Goal: Task Accomplishment & Management: Manage account settings

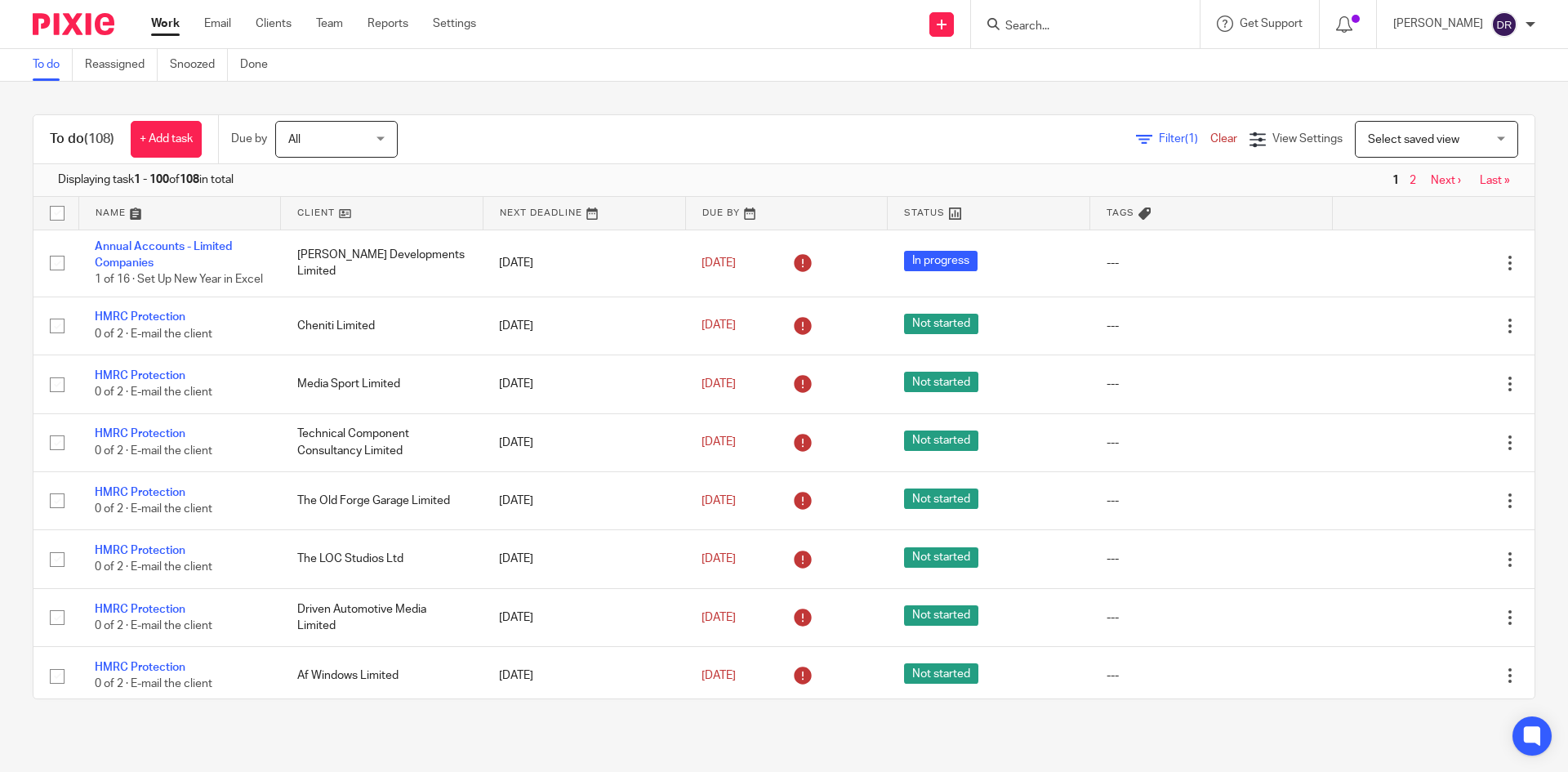
click at [1039, 27] on input "Search" at bounding box center [1077, 27] width 147 height 15
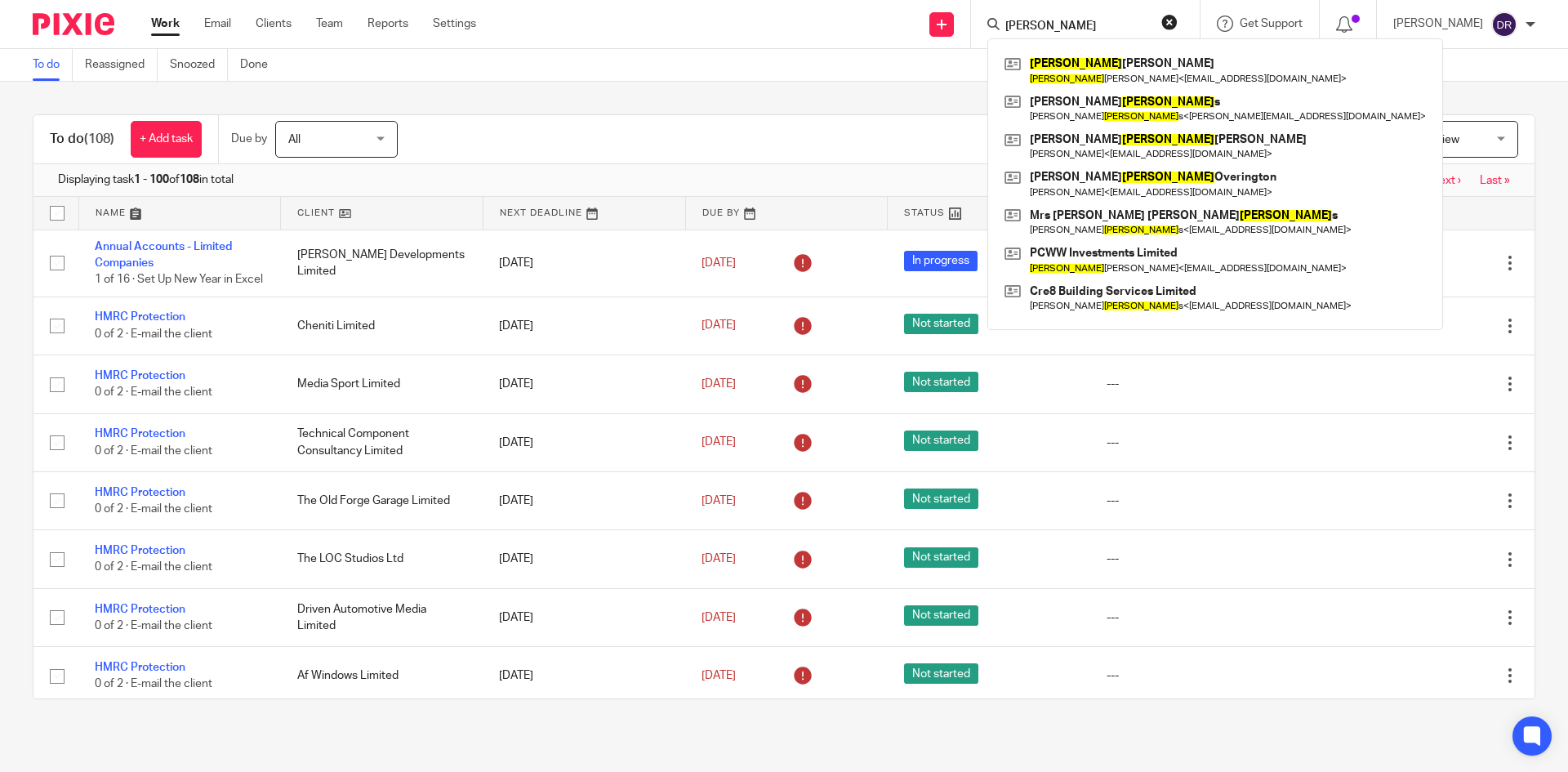
type input "william"
click button "submit" at bounding box center [0, 0] width 0 height 0
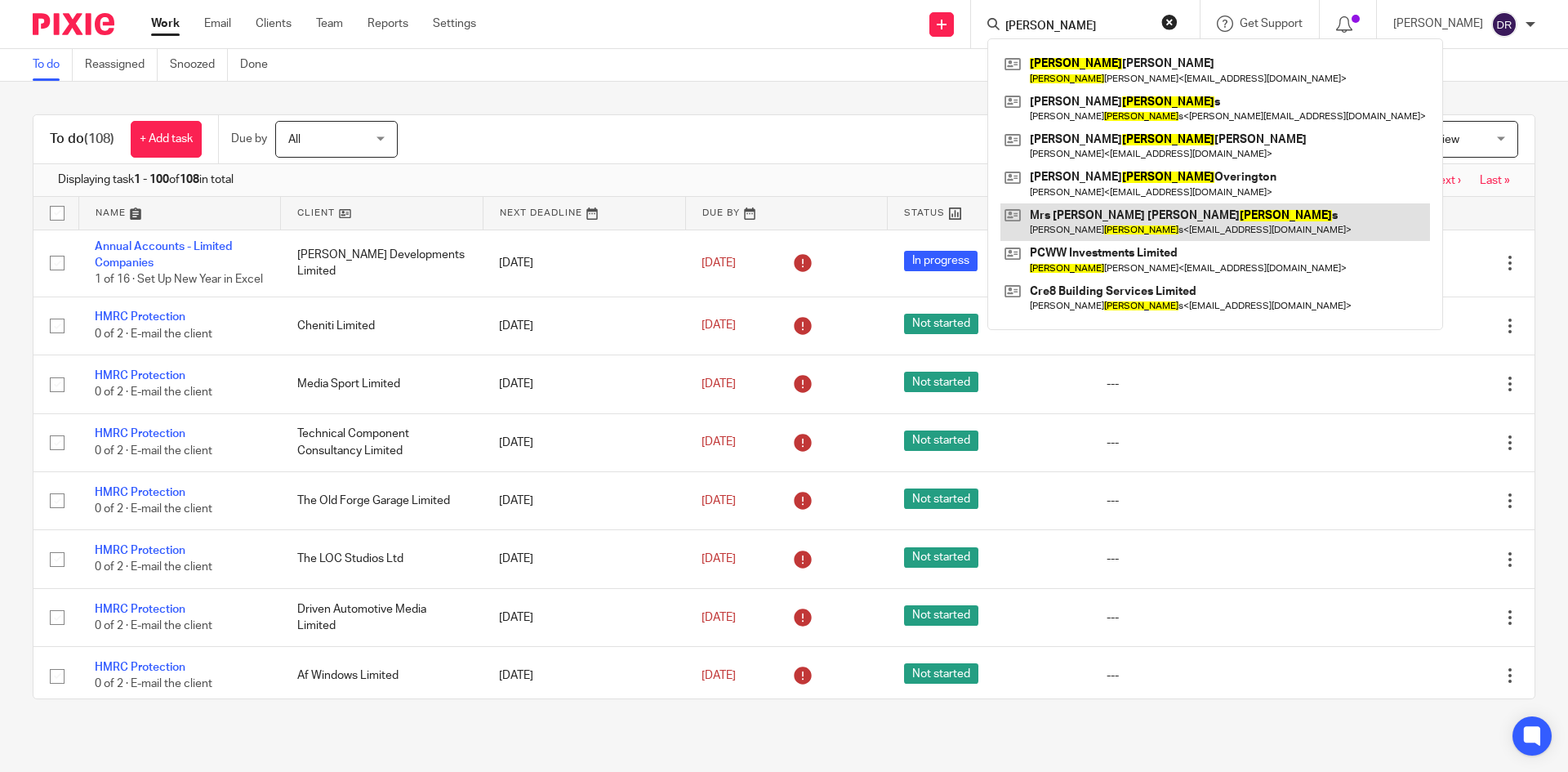
click at [1151, 219] on link at bounding box center [1215, 221] width 429 height 37
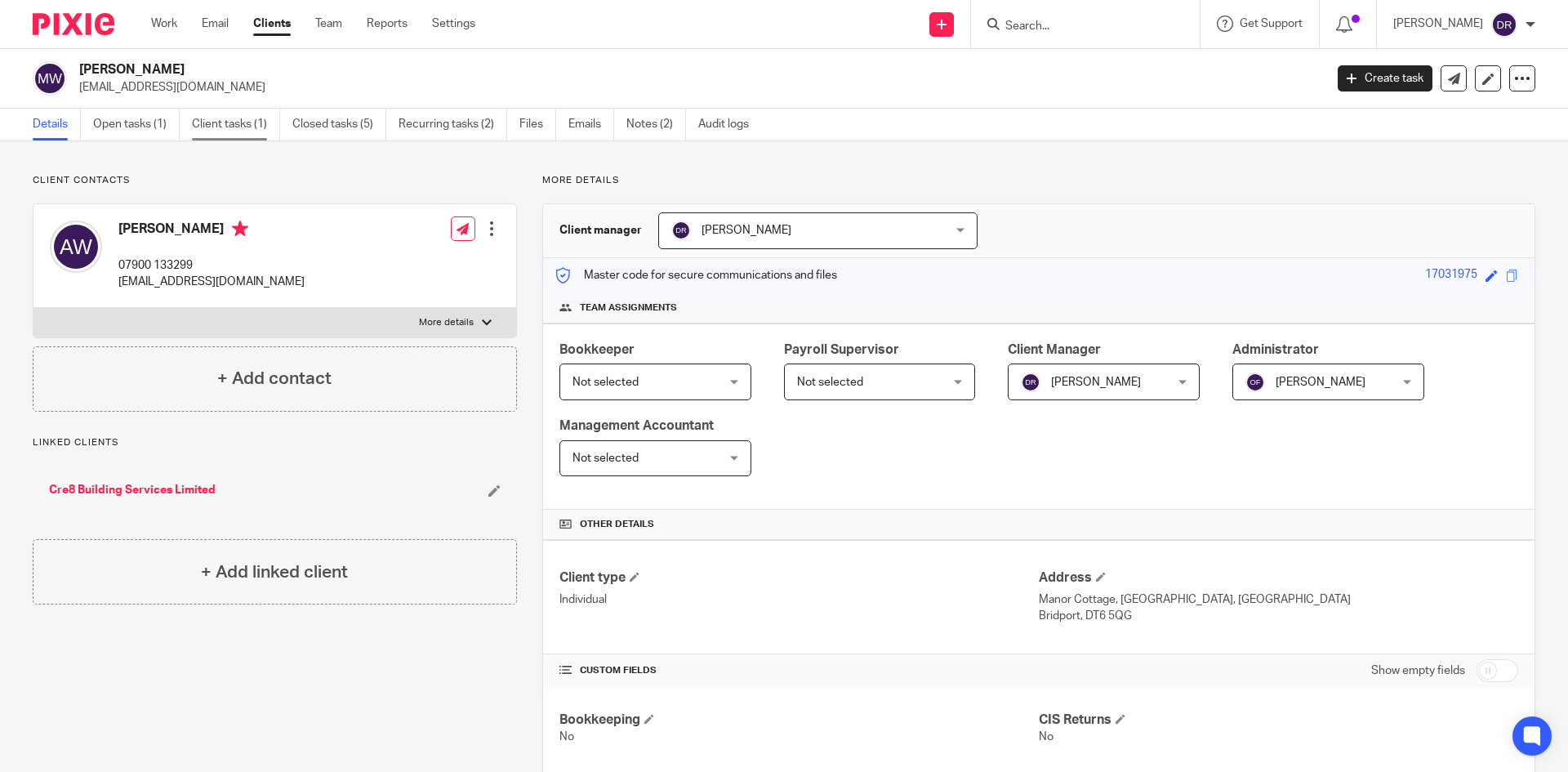
click at [215, 124] on link "Client tasks (1)" at bounding box center [236, 124] width 88 height 32
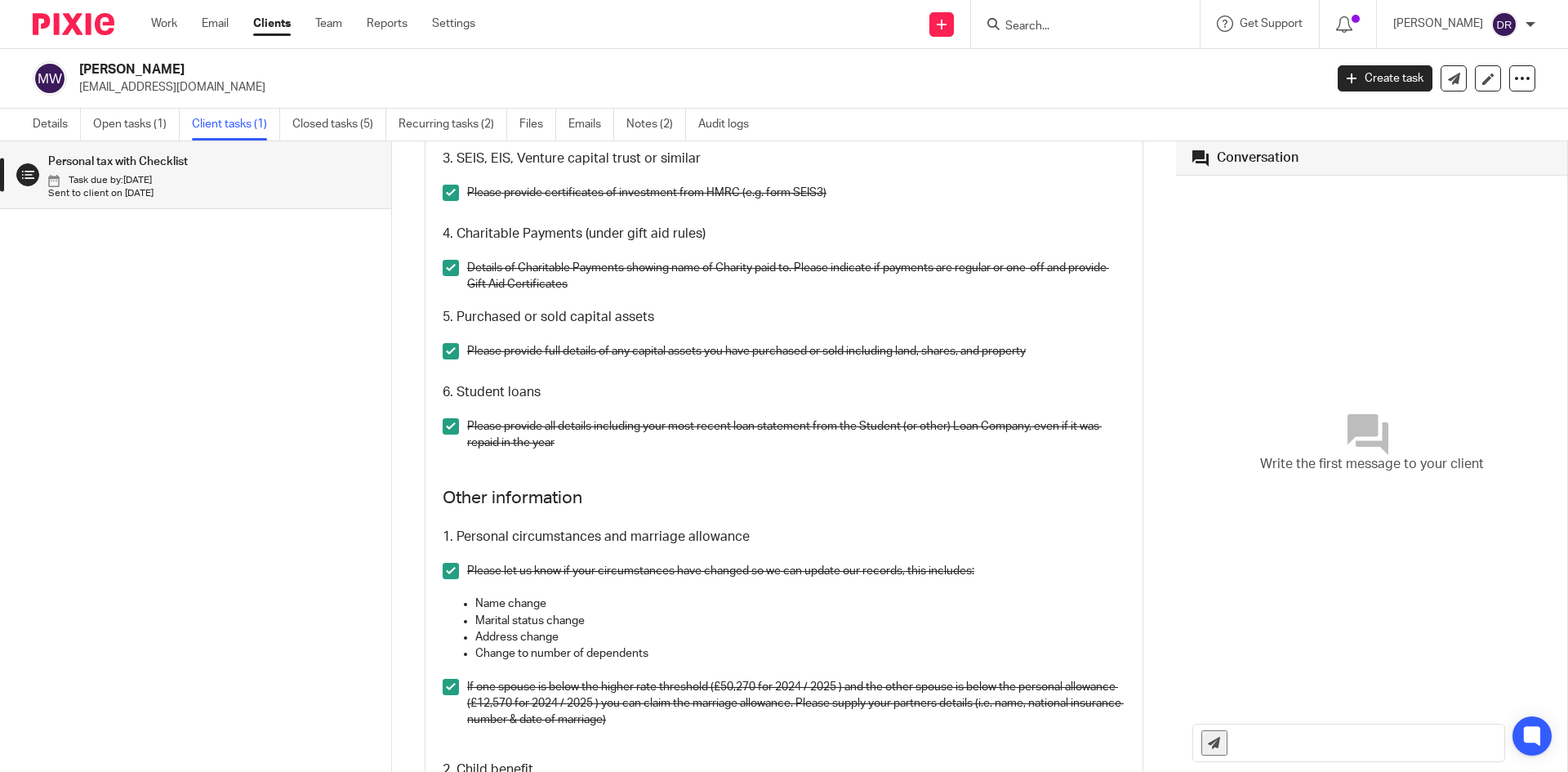
scroll to position [2041, 0]
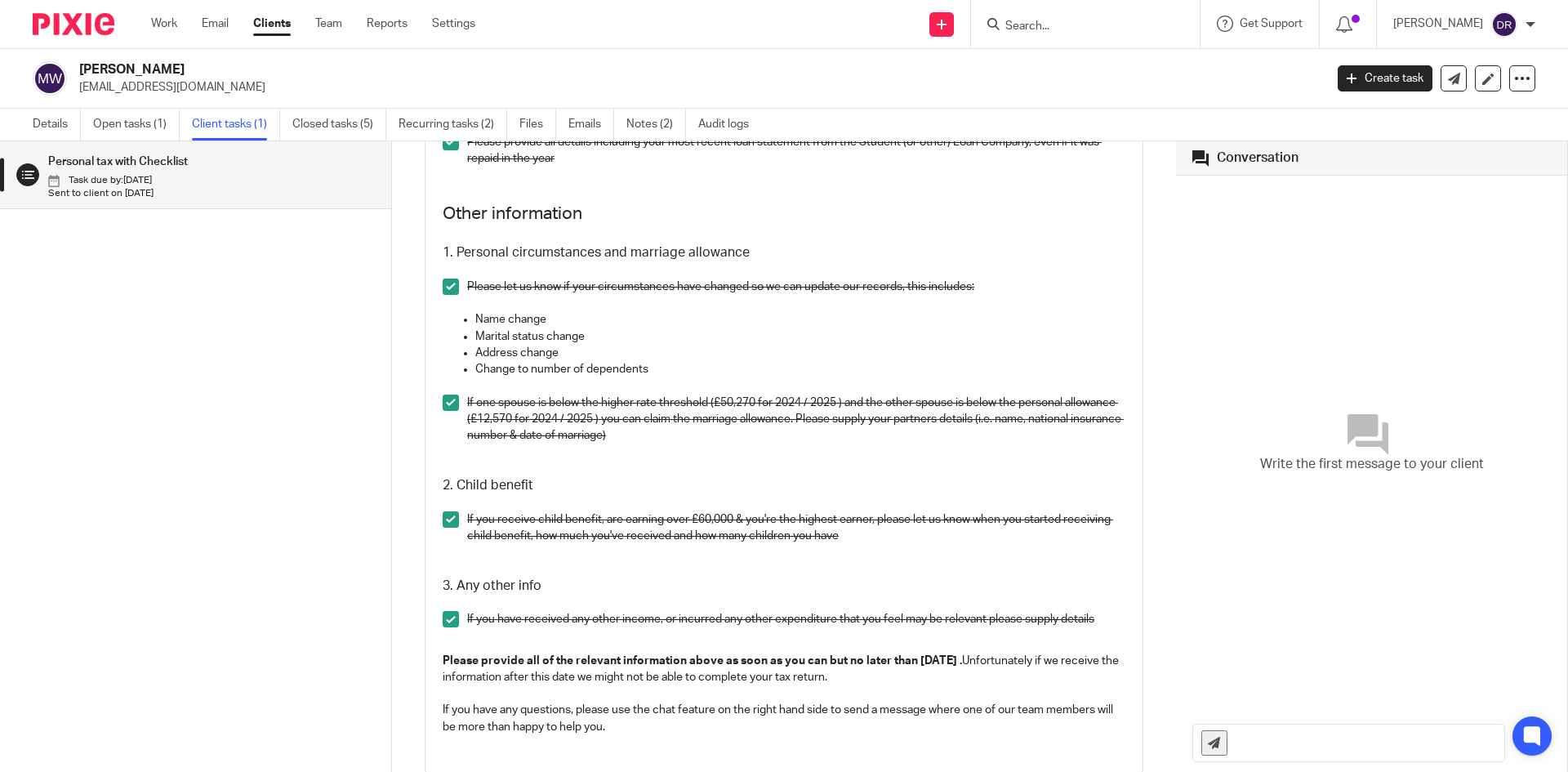
click at [1063, 26] on input "Search" at bounding box center [1077, 27] width 147 height 15
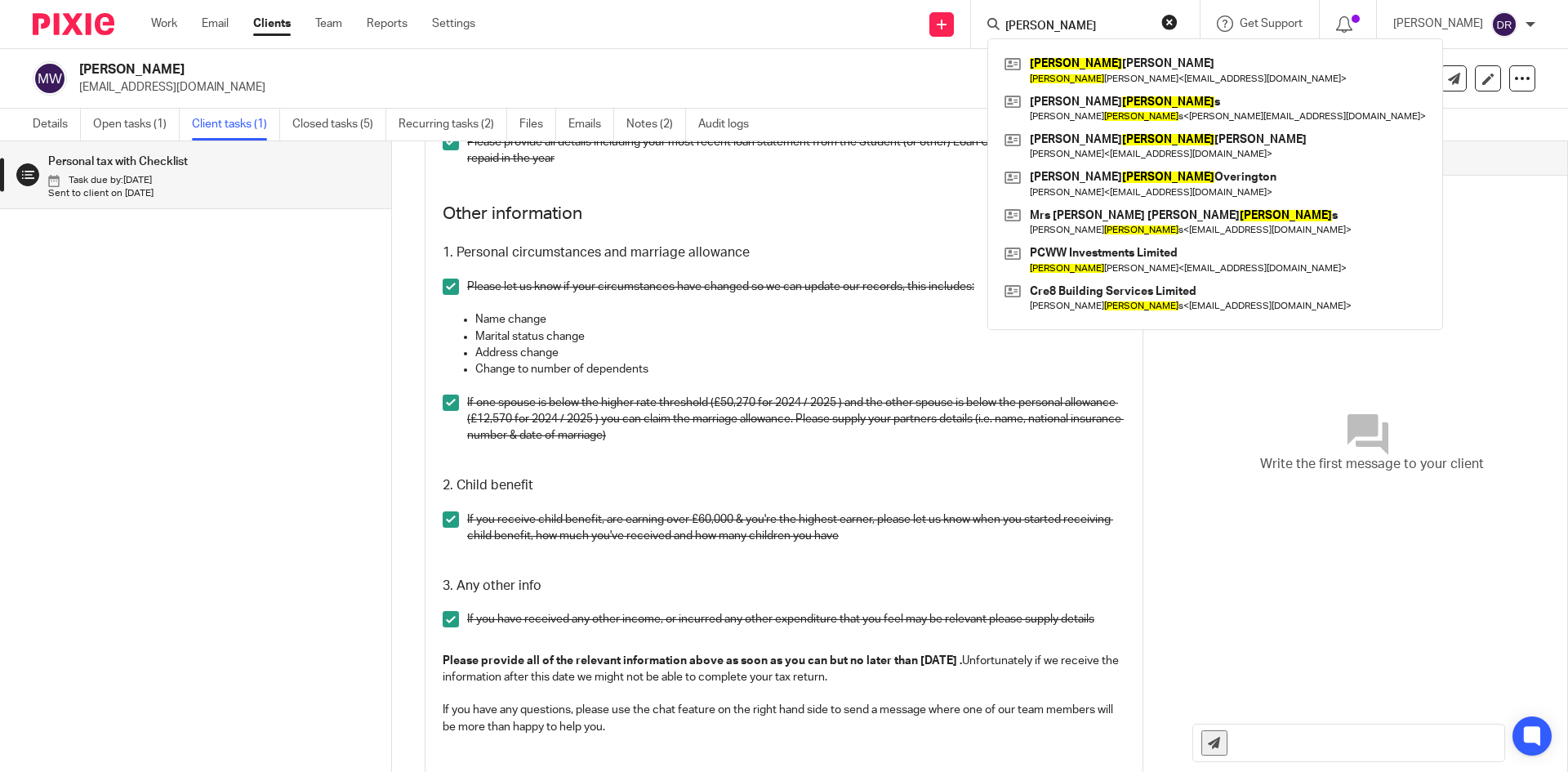
type input "william"
click button "submit" at bounding box center [0, 0] width 0 height 0
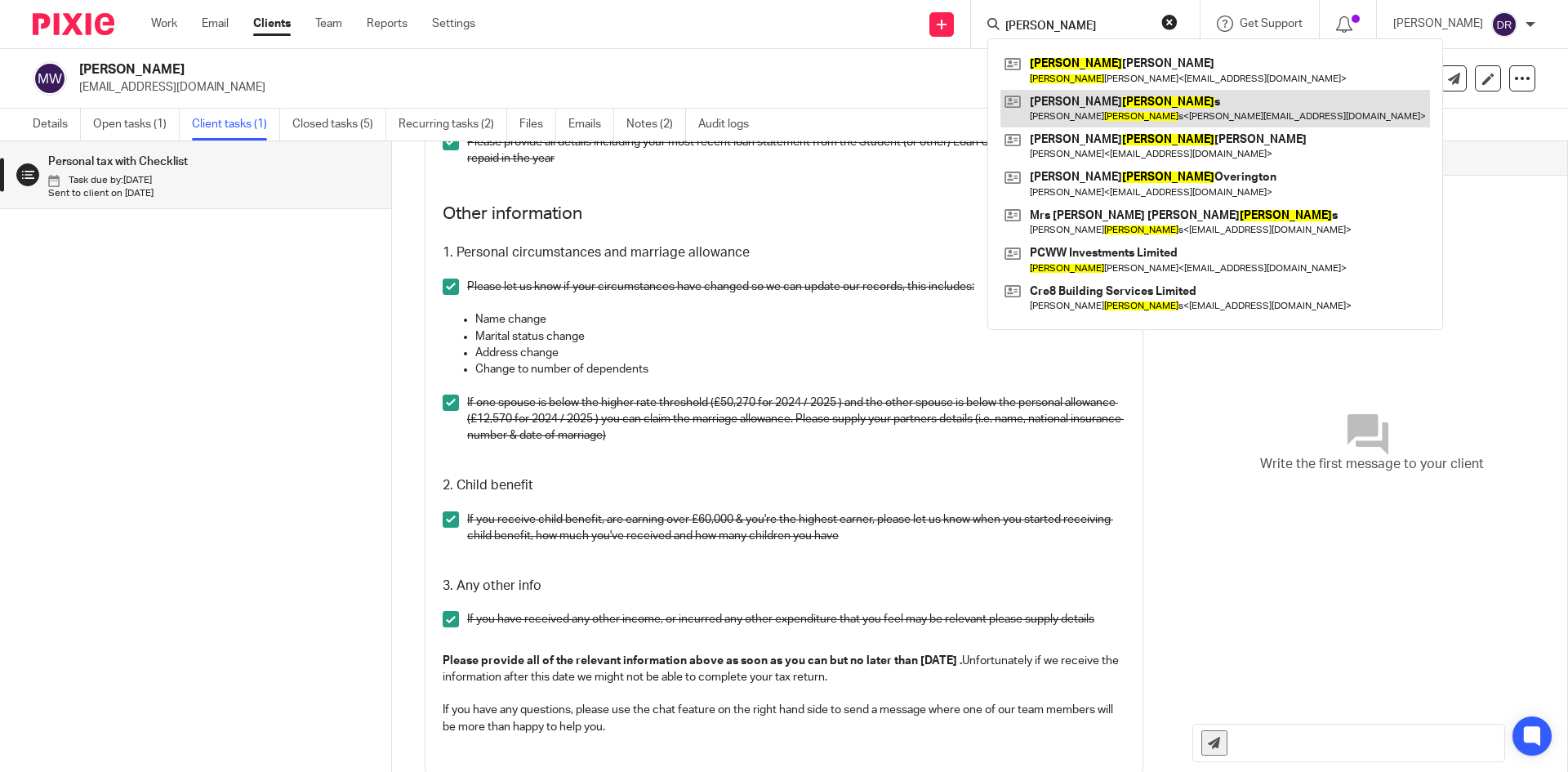
click at [1136, 103] on link at bounding box center [1215, 108] width 429 height 37
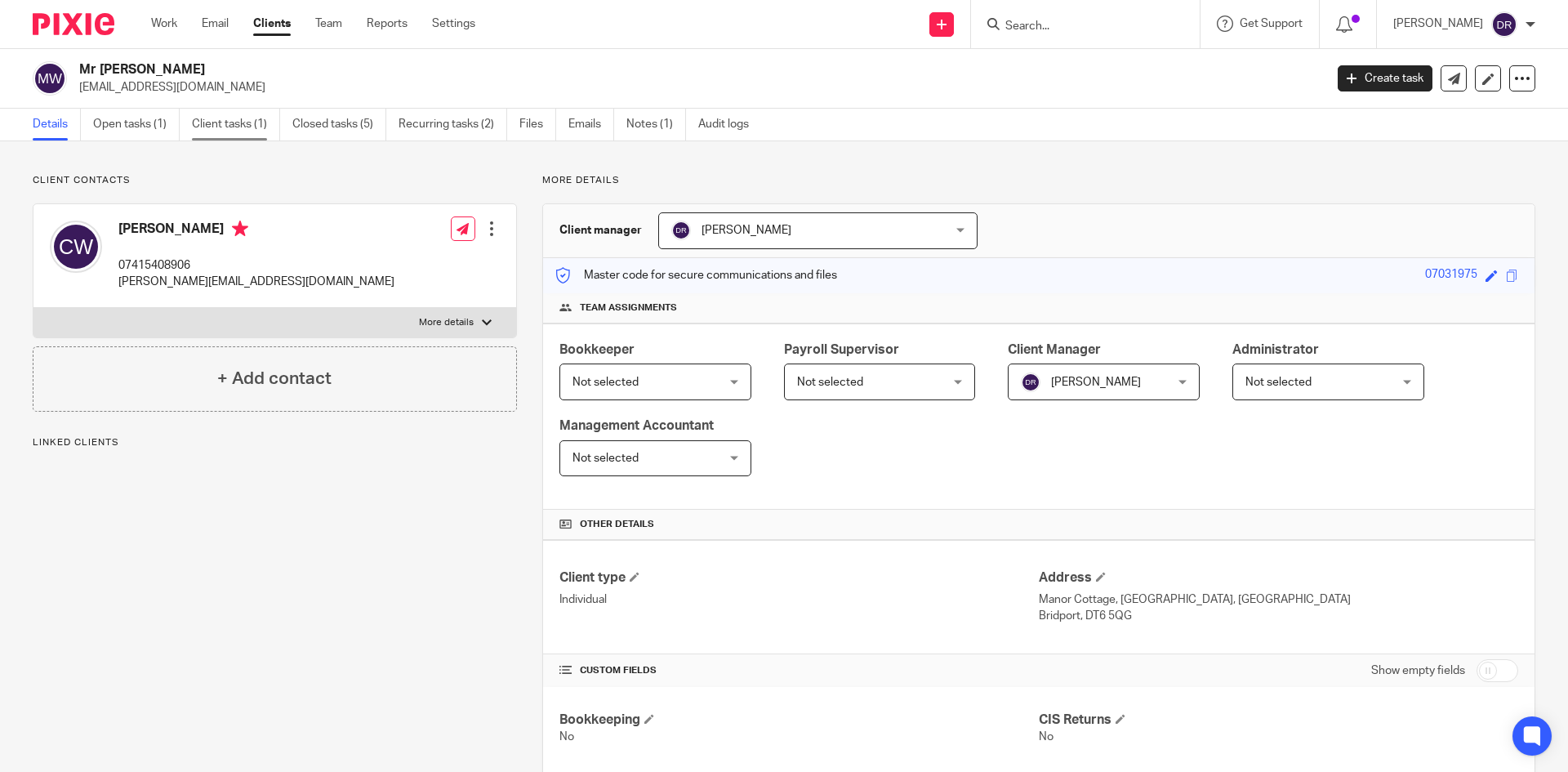
click at [241, 123] on link "Client tasks (1)" at bounding box center [236, 124] width 88 height 32
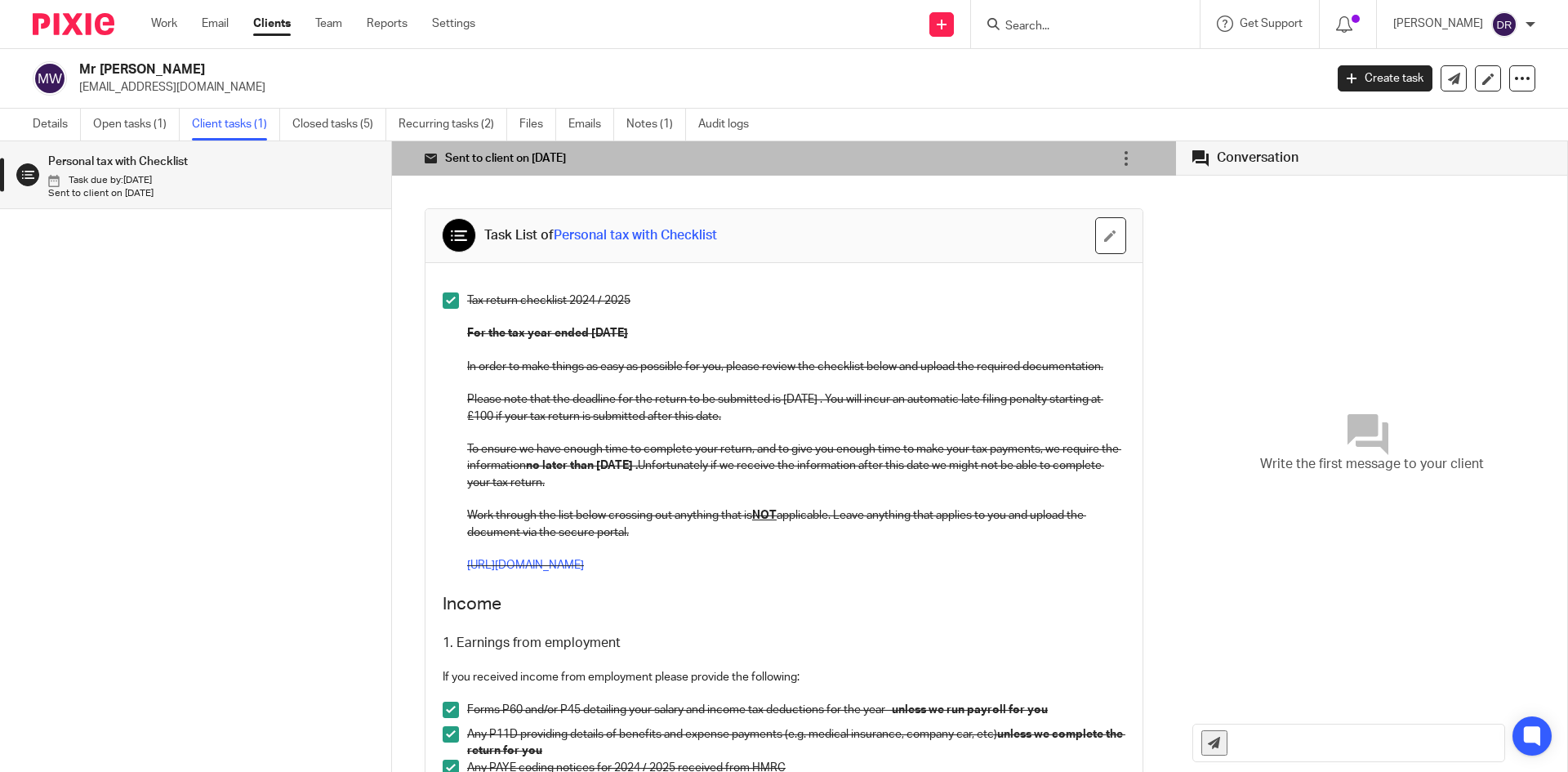
click at [238, 122] on link "Client tasks (1)" at bounding box center [236, 124] width 88 height 32
click at [1514, 83] on icon at bounding box center [1523, 78] width 16 height 16
click at [145, 381] on div "Personal tax with Checklist Task due by: 31 Jan Sent to client on 05 Aug" at bounding box center [195, 432] width 391 height 581
click at [132, 121] on link "Open tasks (1)" at bounding box center [136, 124] width 86 height 32
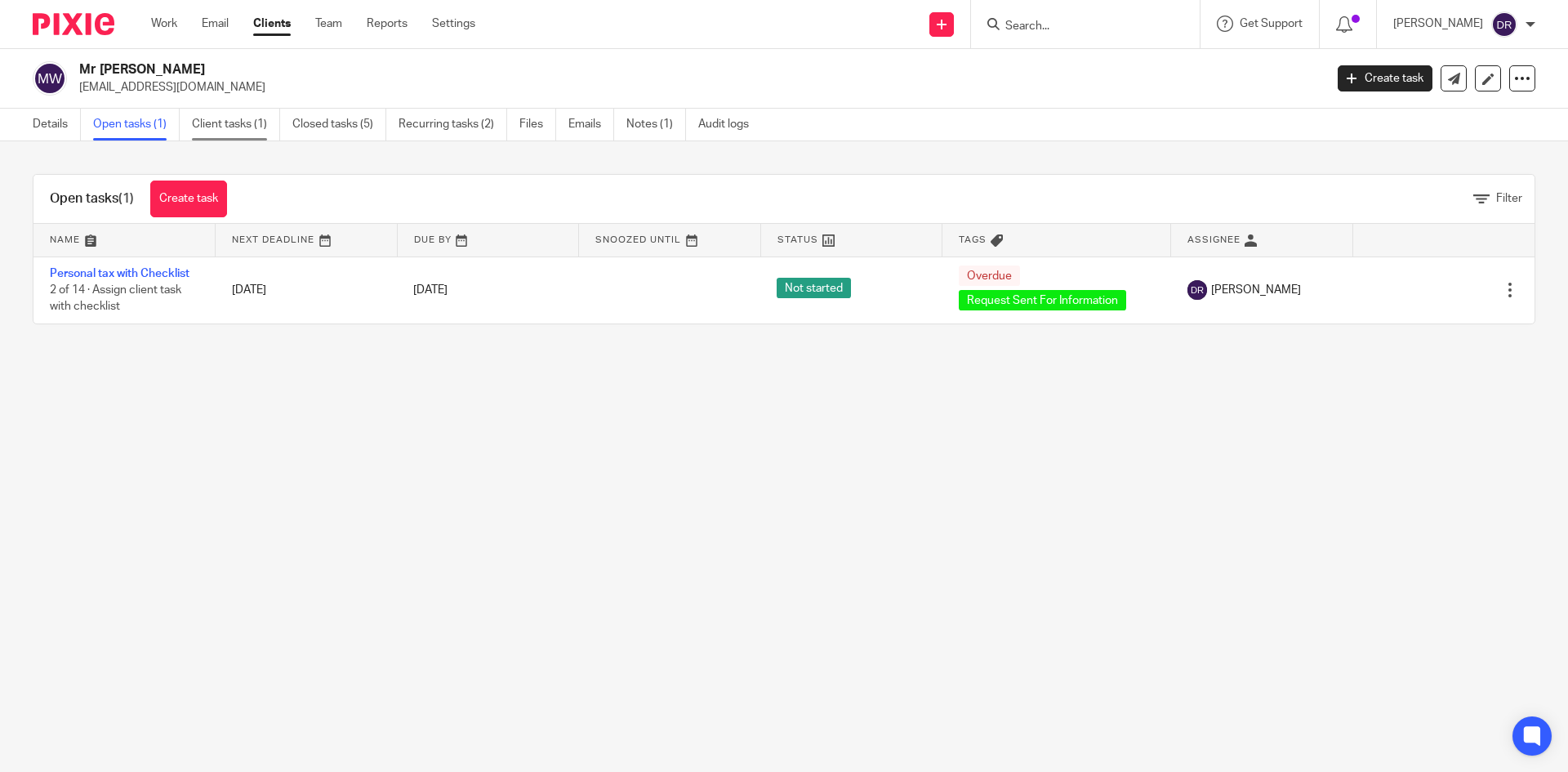
click at [233, 125] on link "Client tasks (1)" at bounding box center [236, 124] width 88 height 32
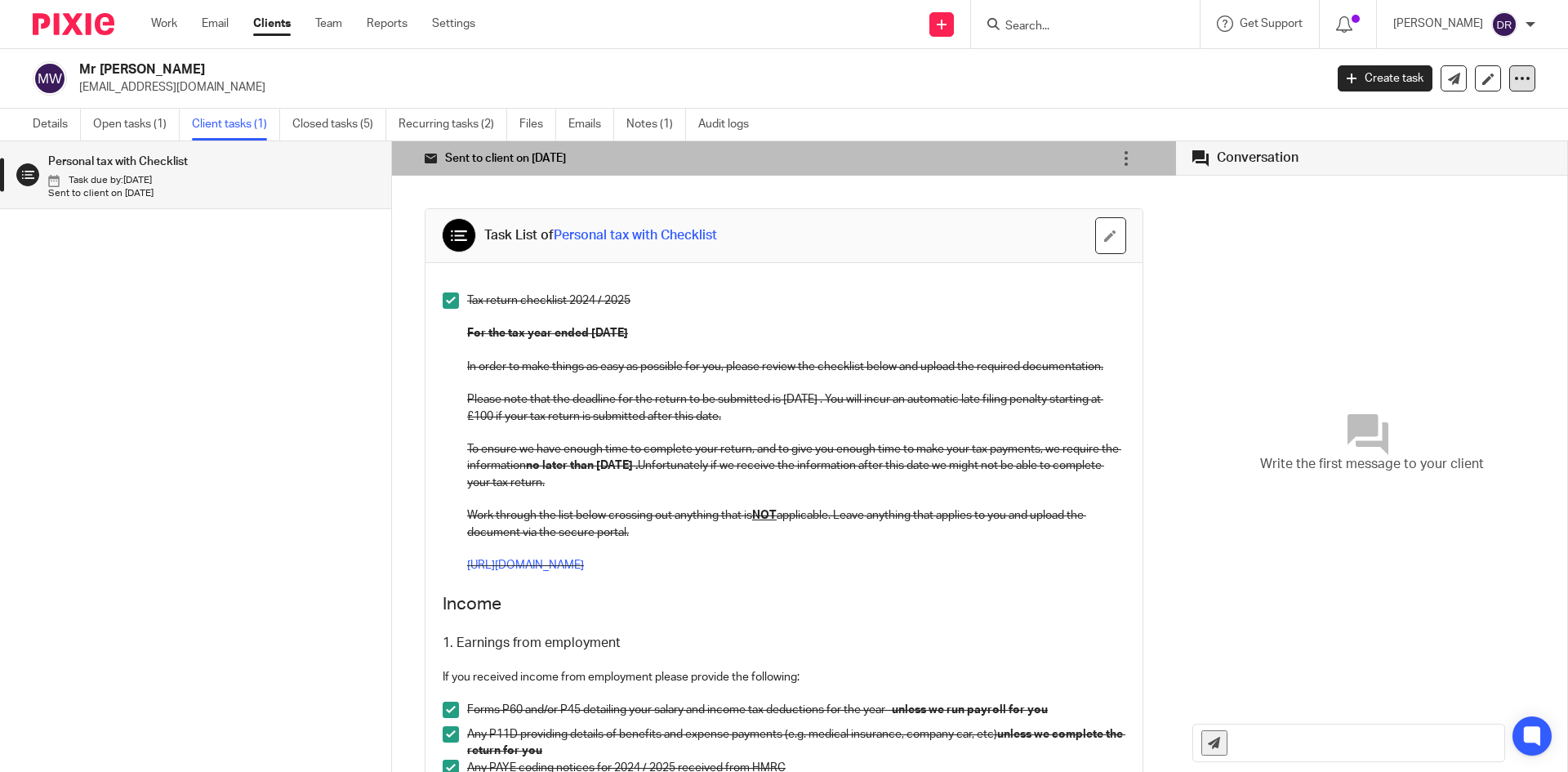
click at [1514, 78] on icon at bounding box center [1523, 78] width 16 height 16
click at [1118, 160] on icon at bounding box center [1126, 159] width 16 height 16
click at [1088, 269] on span "Mark as completed" at bounding box center [1058, 275] width 97 height 15
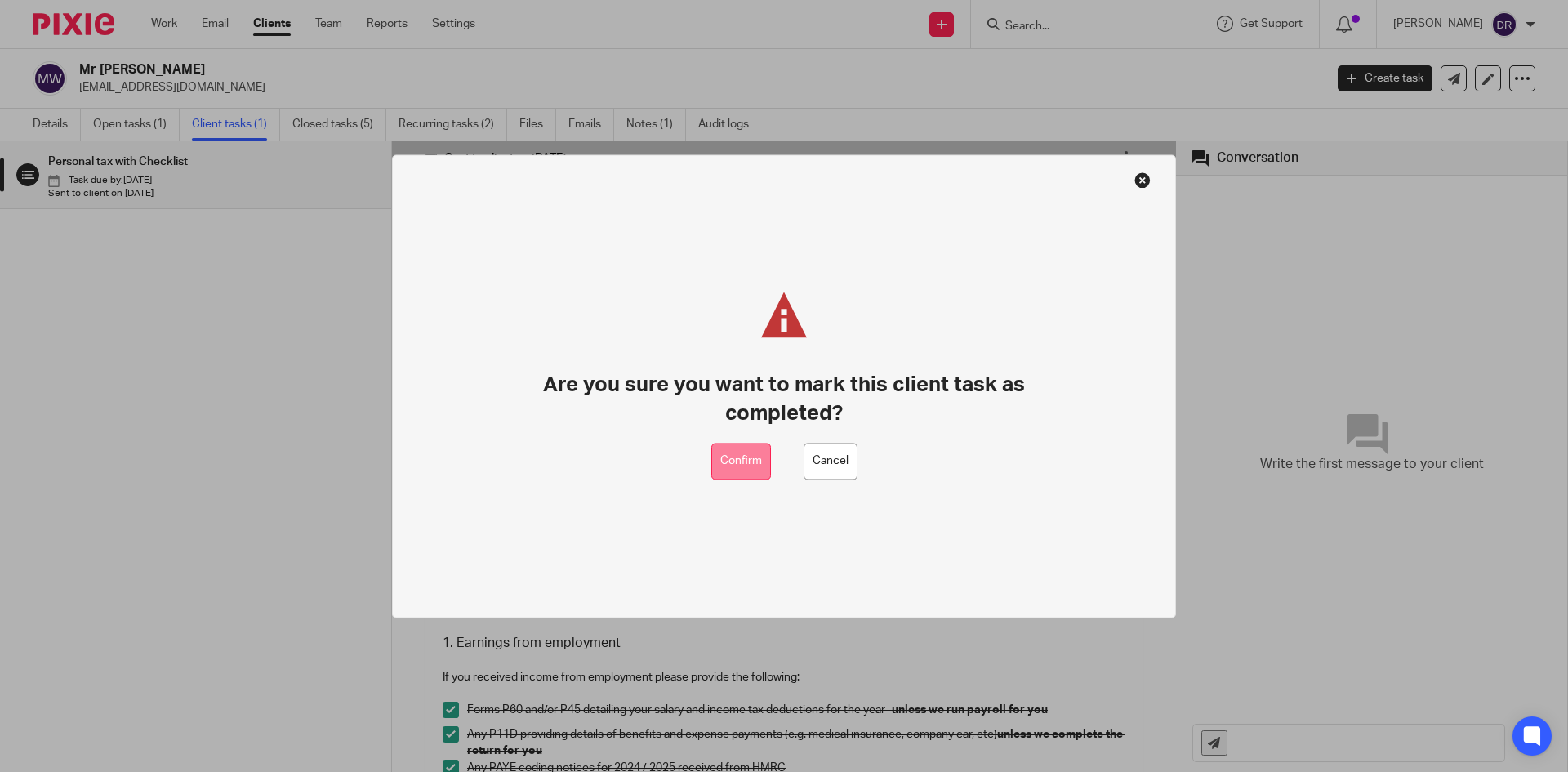
click at [740, 461] on button "Confirm" at bounding box center [741, 461] width 60 height 37
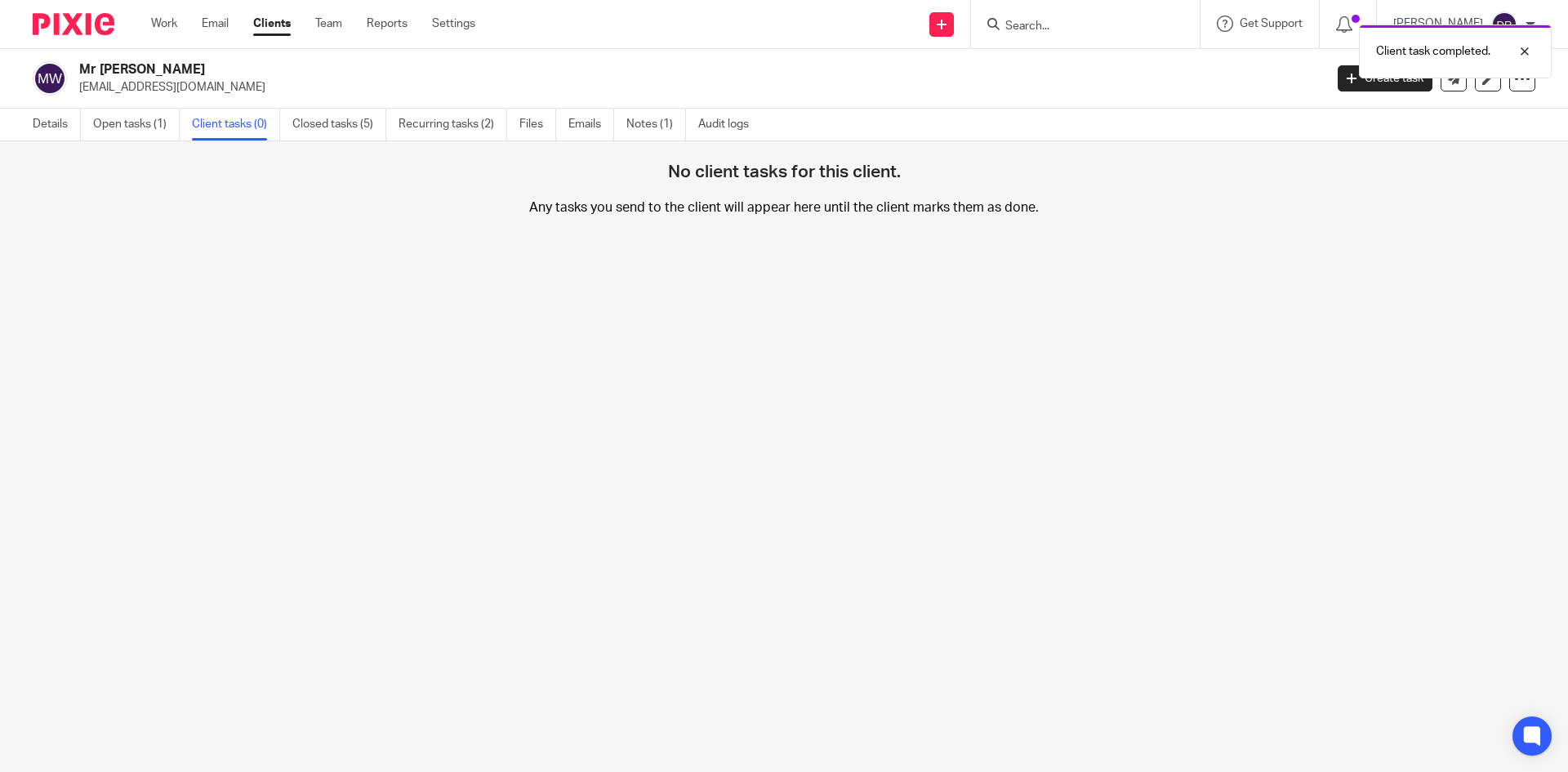
click at [1057, 24] on div "Client task completed." at bounding box center [1168, 47] width 768 height 62
click at [1056, 28] on div "Client task completed." at bounding box center [1168, 47] width 768 height 62
click at [133, 123] on link "Open tasks (1)" at bounding box center [136, 124] width 86 height 32
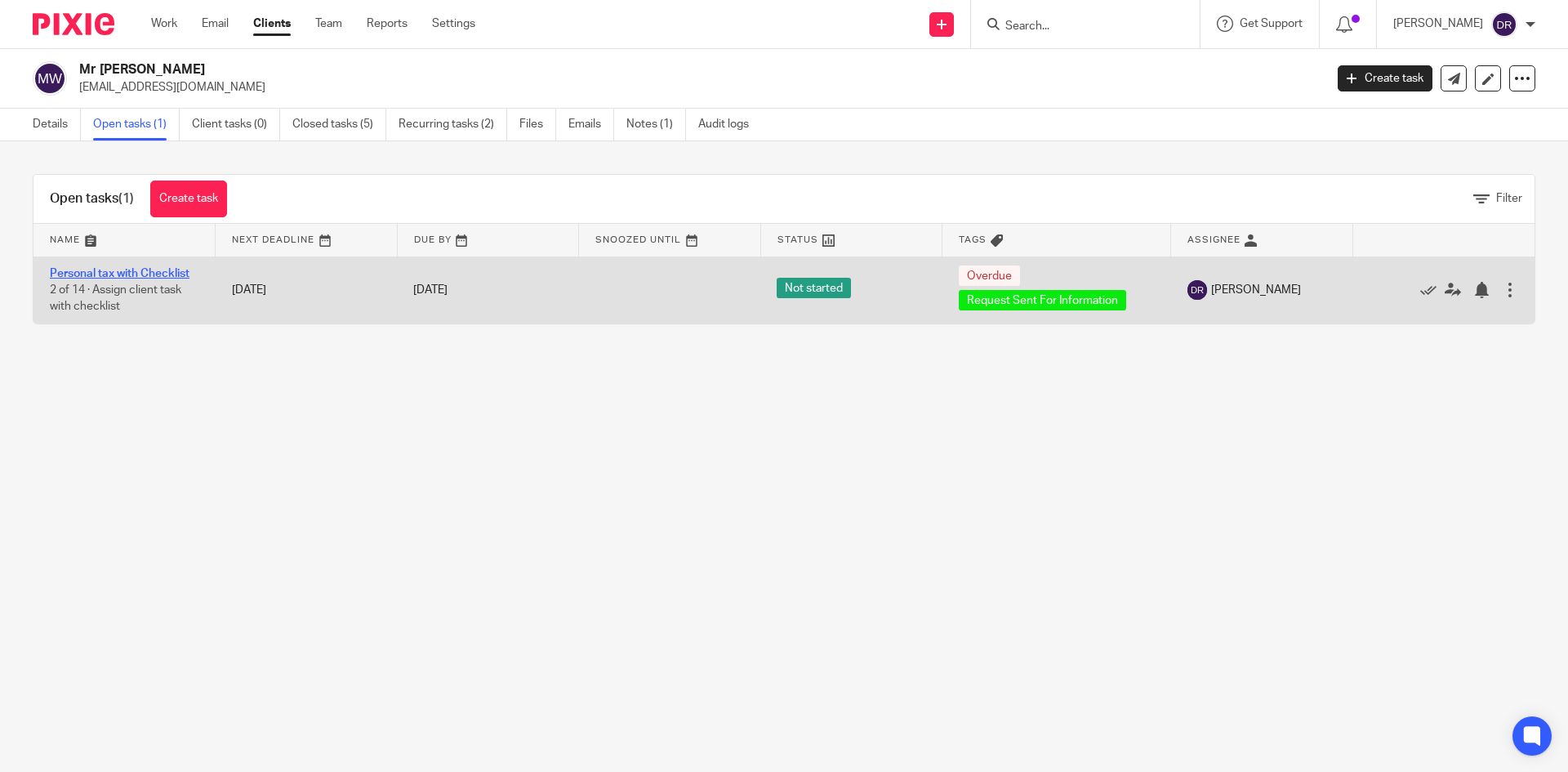
click at [138, 274] on link "Personal tax with Checklist" at bounding box center [120, 273] width 140 height 12
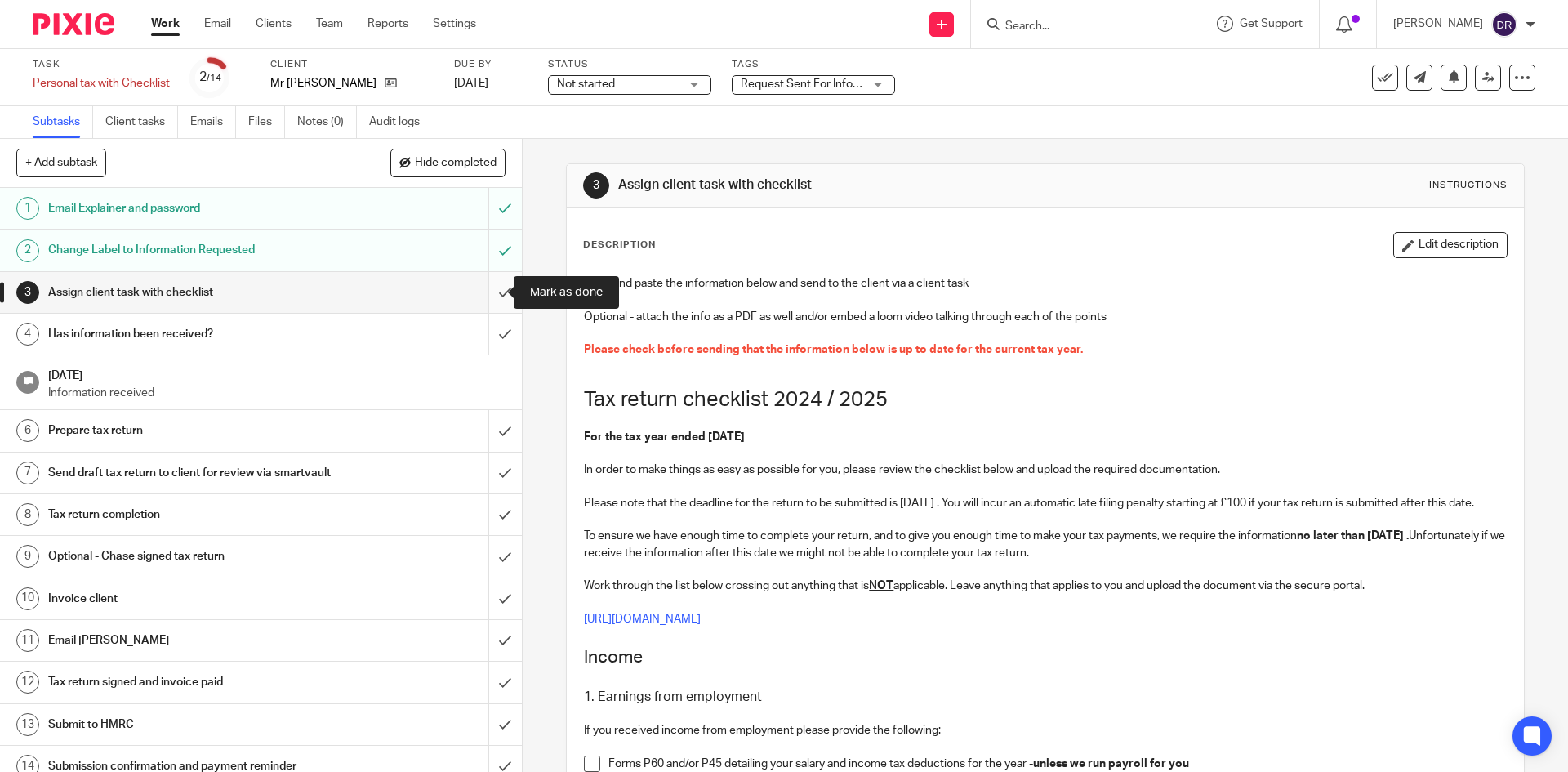
click at [487, 297] on input "submit" at bounding box center [260, 292] width 522 height 41
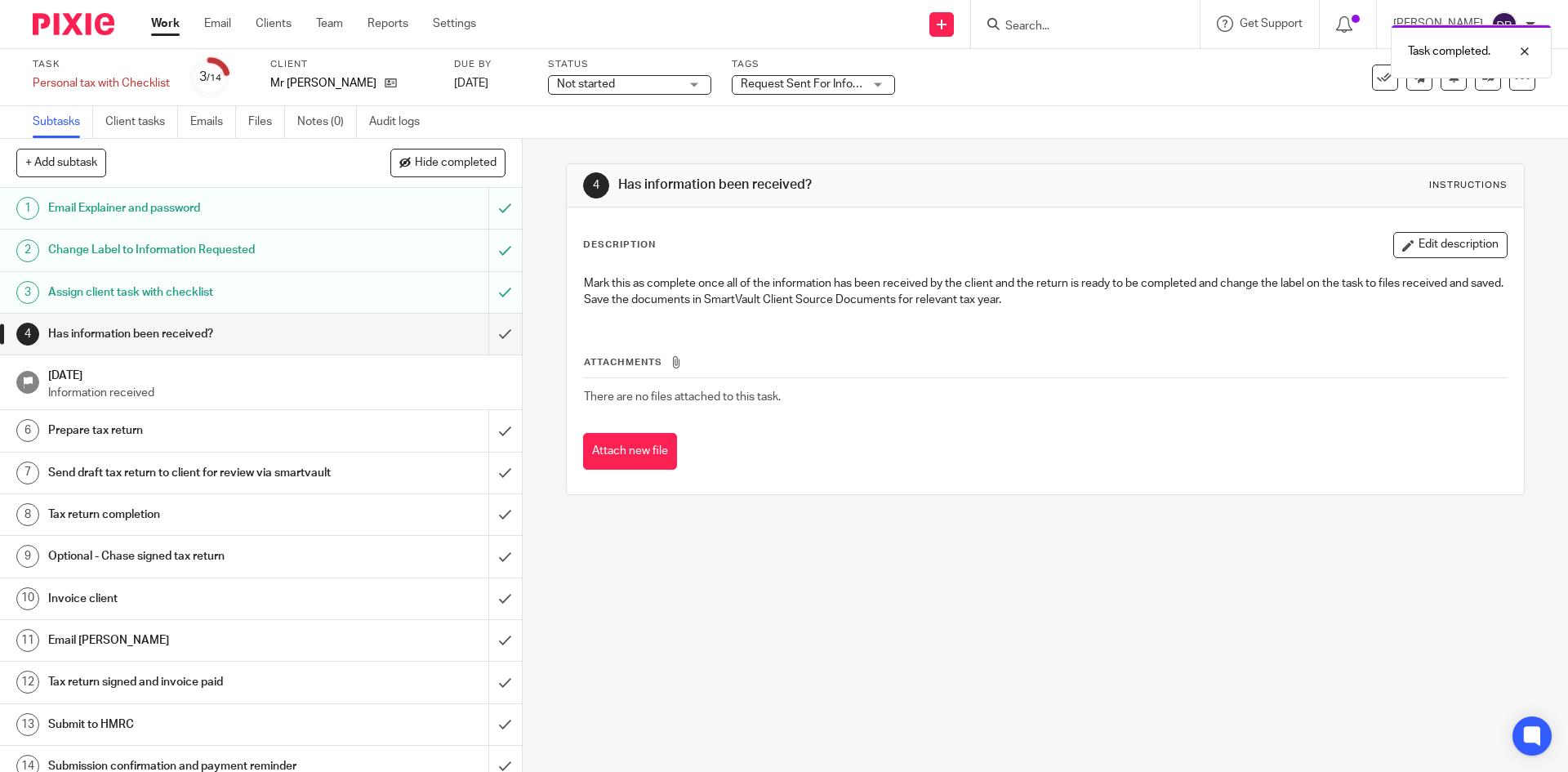
click at [871, 84] on div "Request Sent For Information" at bounding box center [813, 85] width 163 height 20
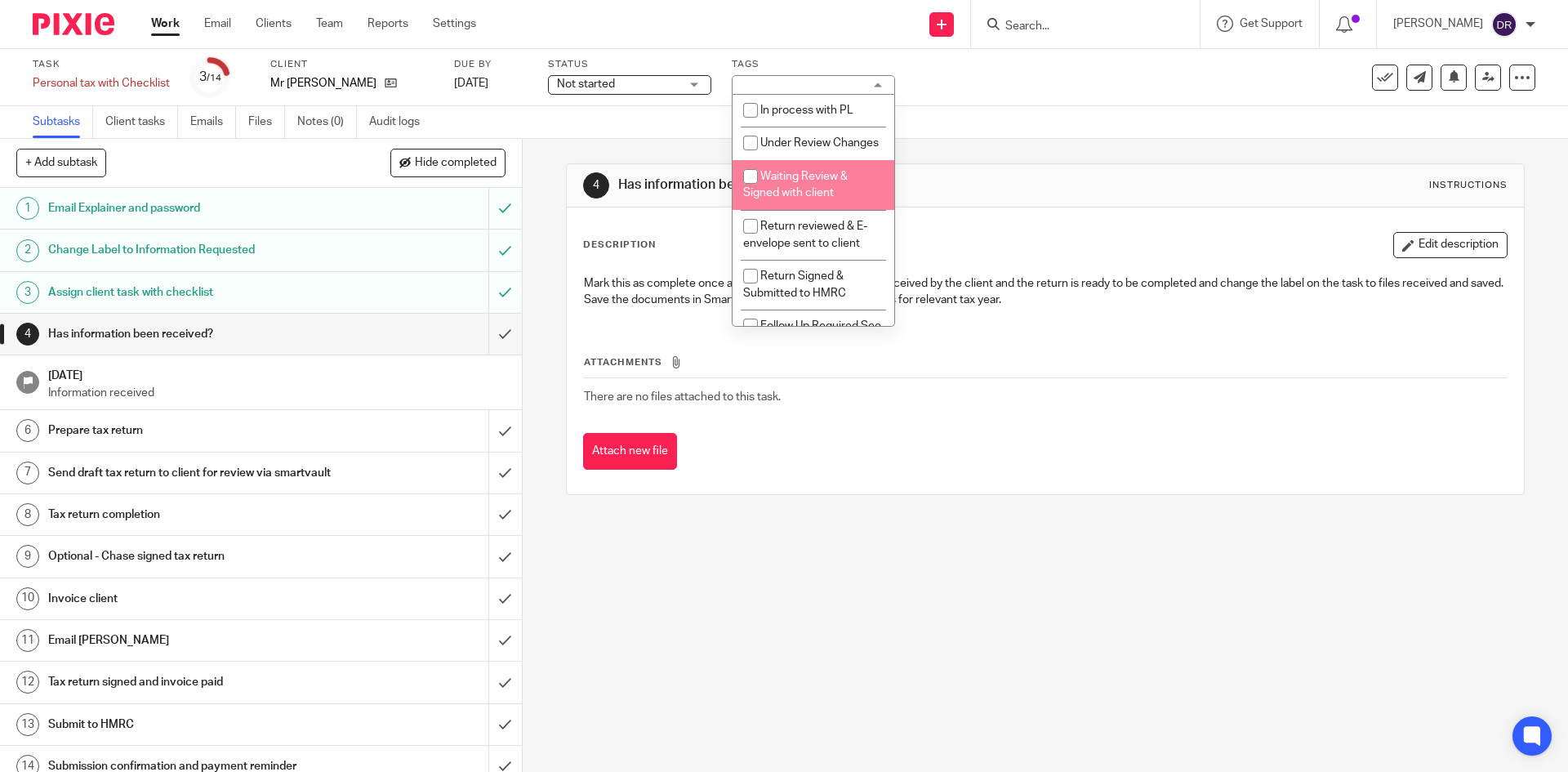
scroll to position [163, 0]
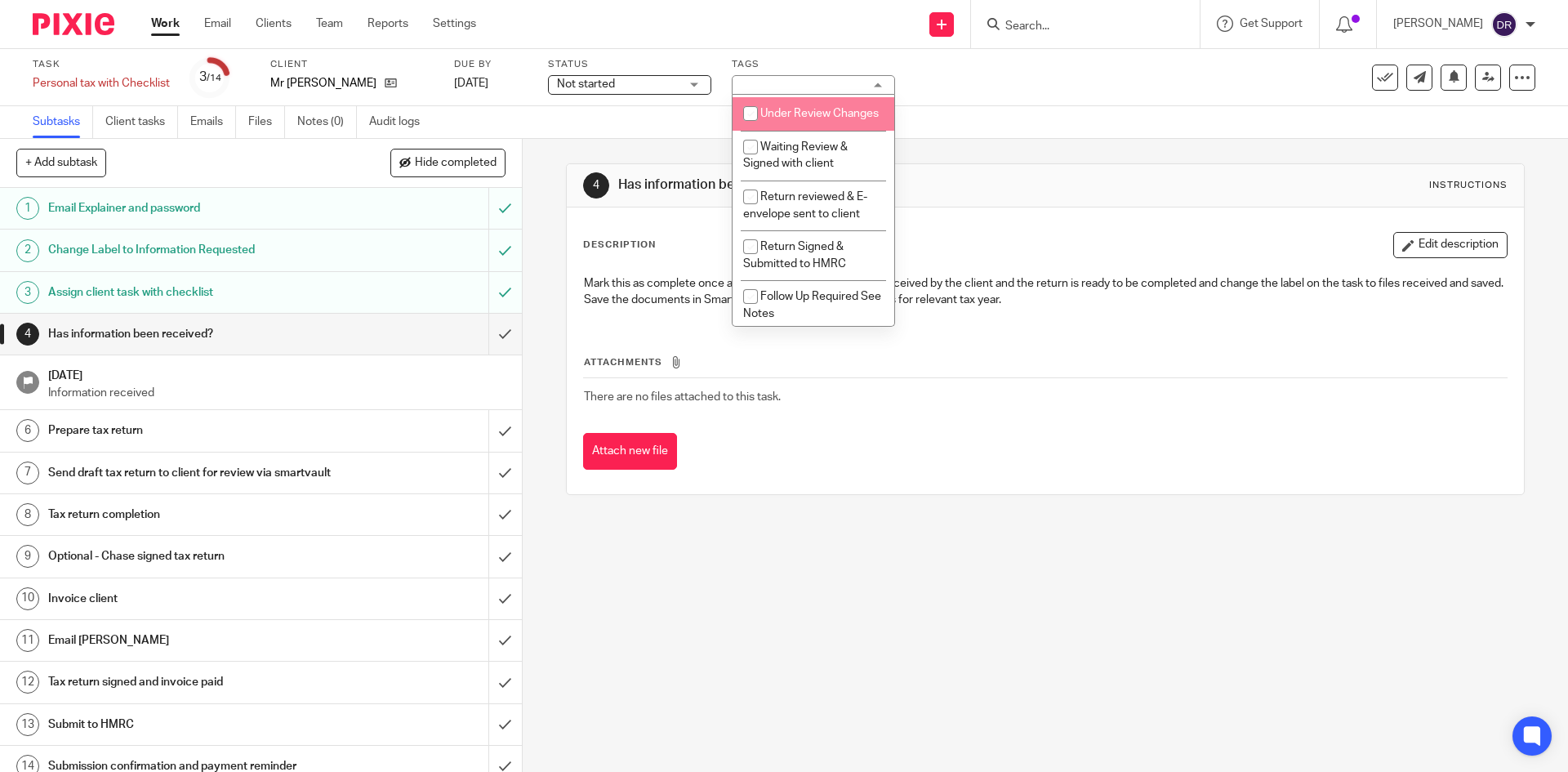
click at [756, 129] on input "checkbox" at bounding box center [750, 113] width 31 height 31
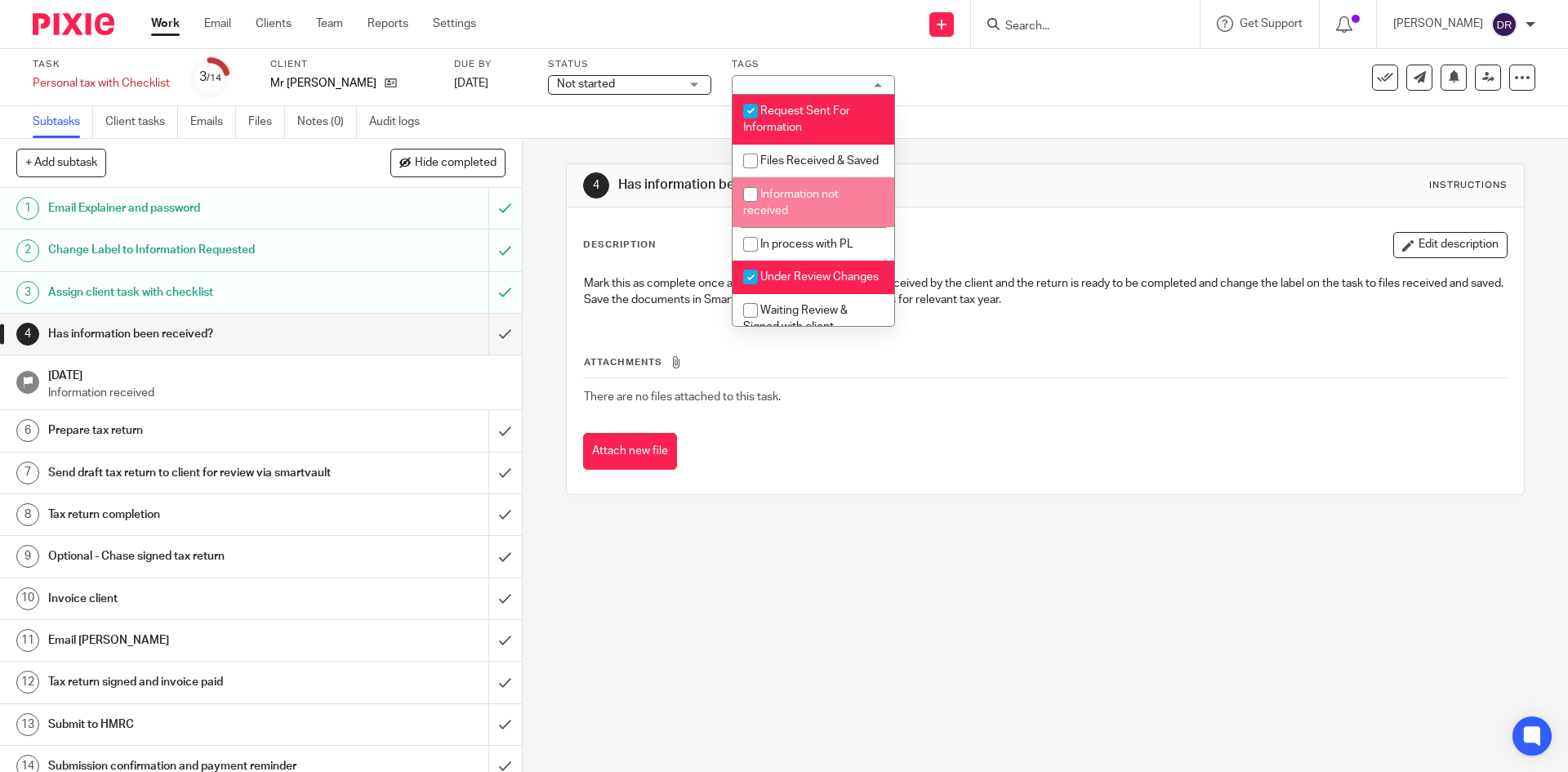
scroll to position [82, 0]
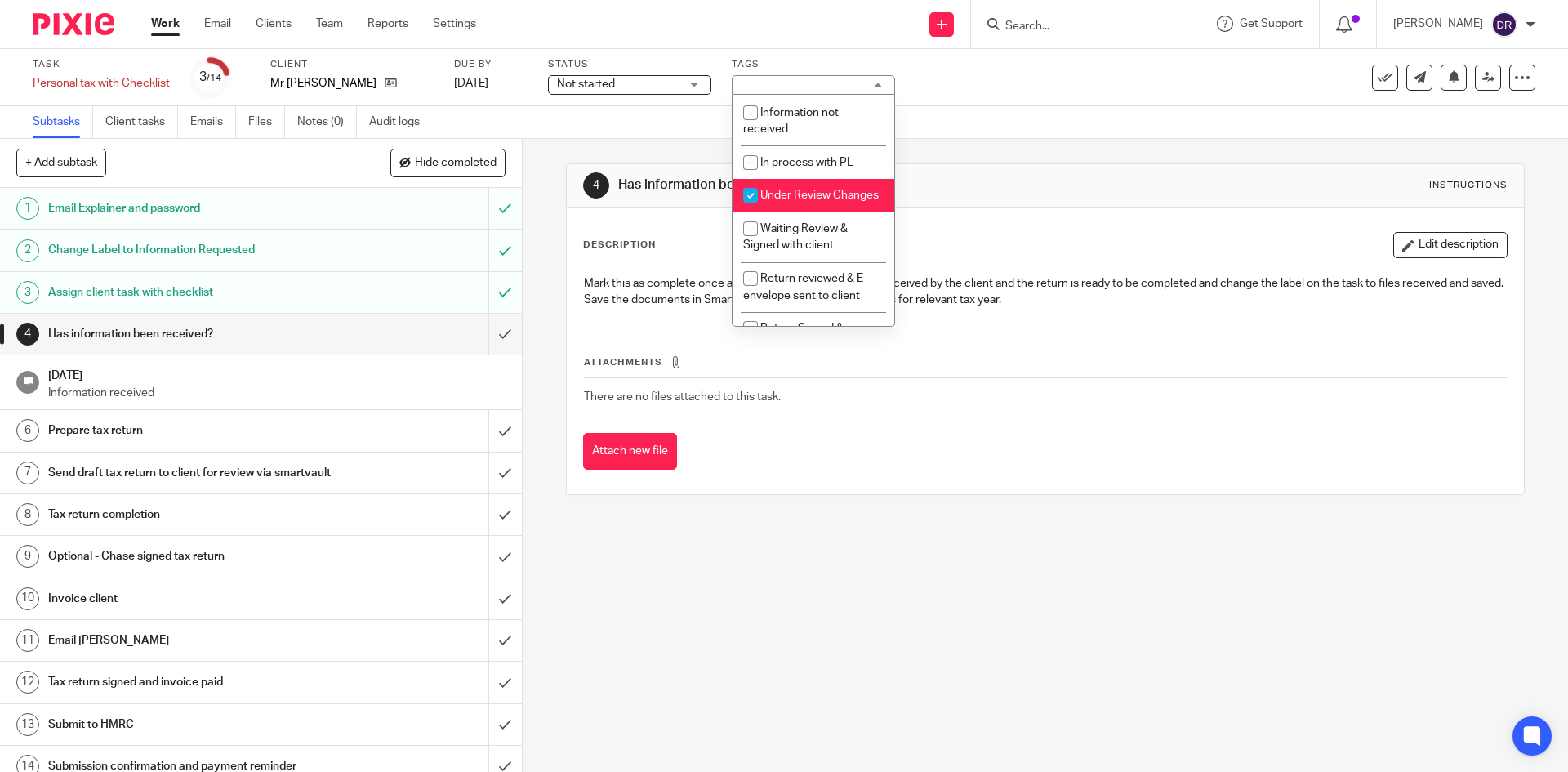
click at [755, 209] on input "checkbox" at bounding box center [750, 195] width 31 height 31
checkbox input "false"
click at [750, 178] on input "checkbox" at bounding box center [750, 162] width 31 height 31
checkbox input "true"
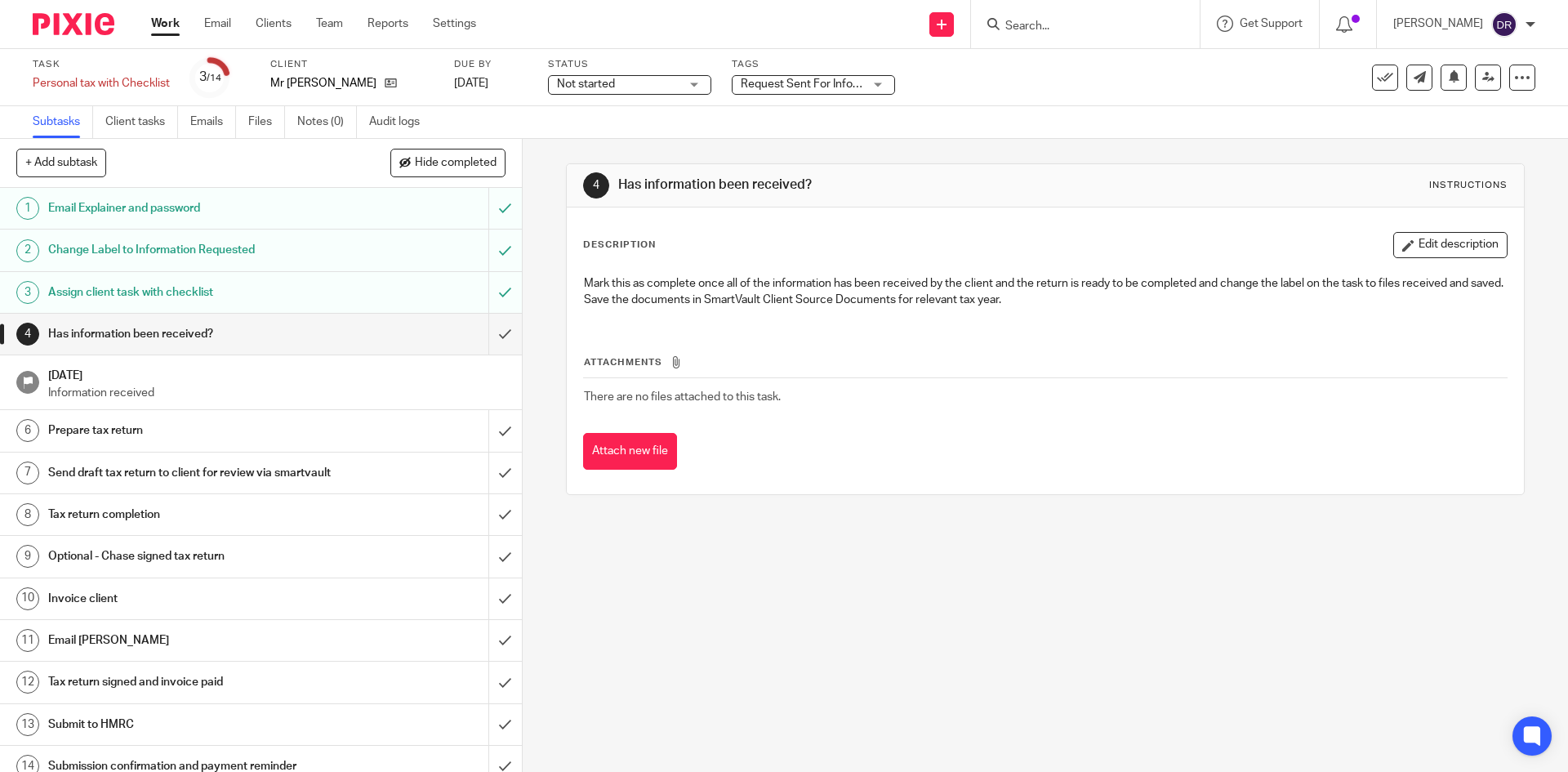
click at [803, 568] on div "4 Has information been received? Instructions Description Edit description Mark…" at bounding box center [1045, 455] width 1045 height 633
click at [887, 84] on div "Request Sent For Information + 1" at bounding box center [813, 85] width 163 height 20
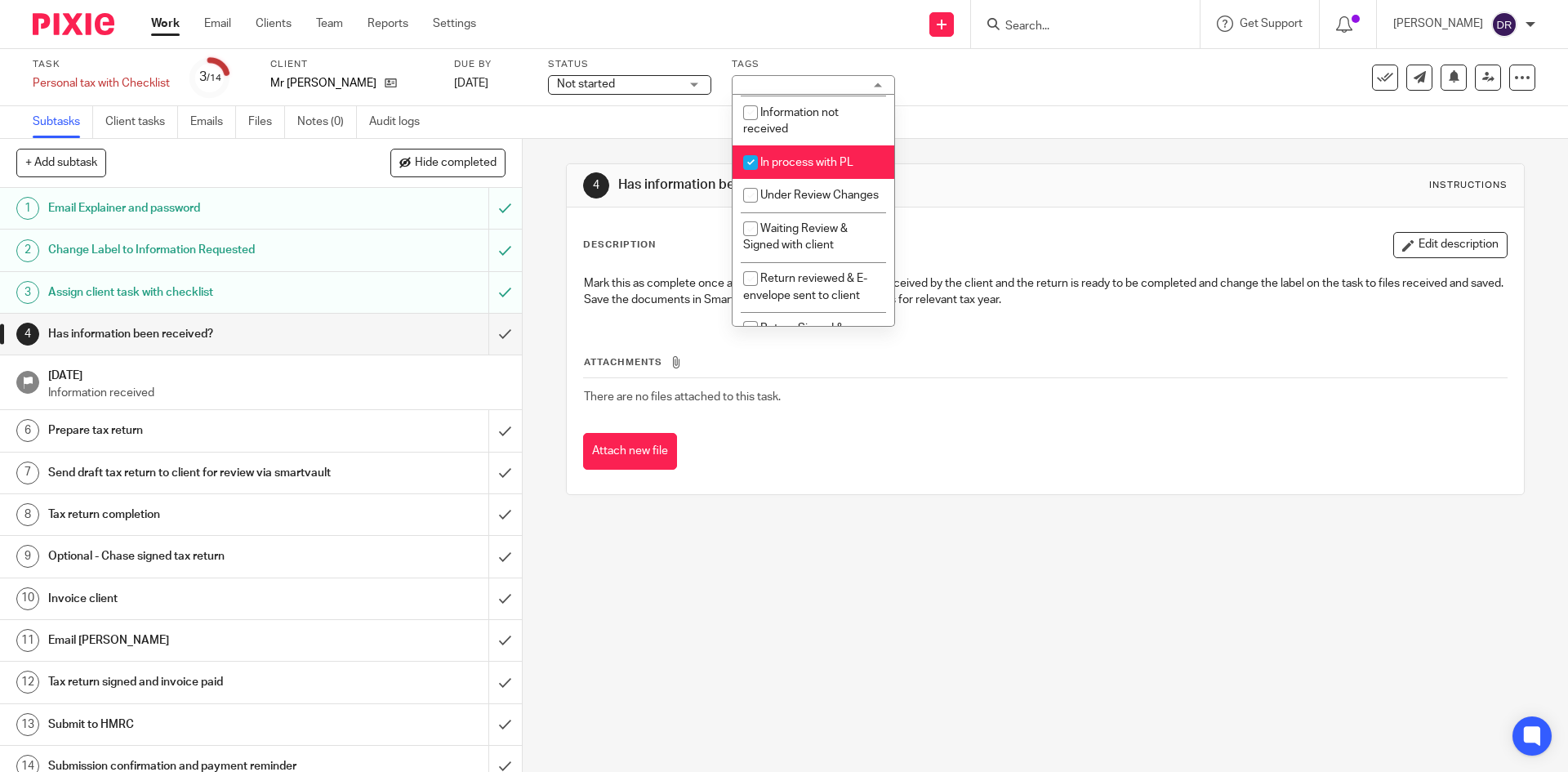
scroll to position [0, 0]
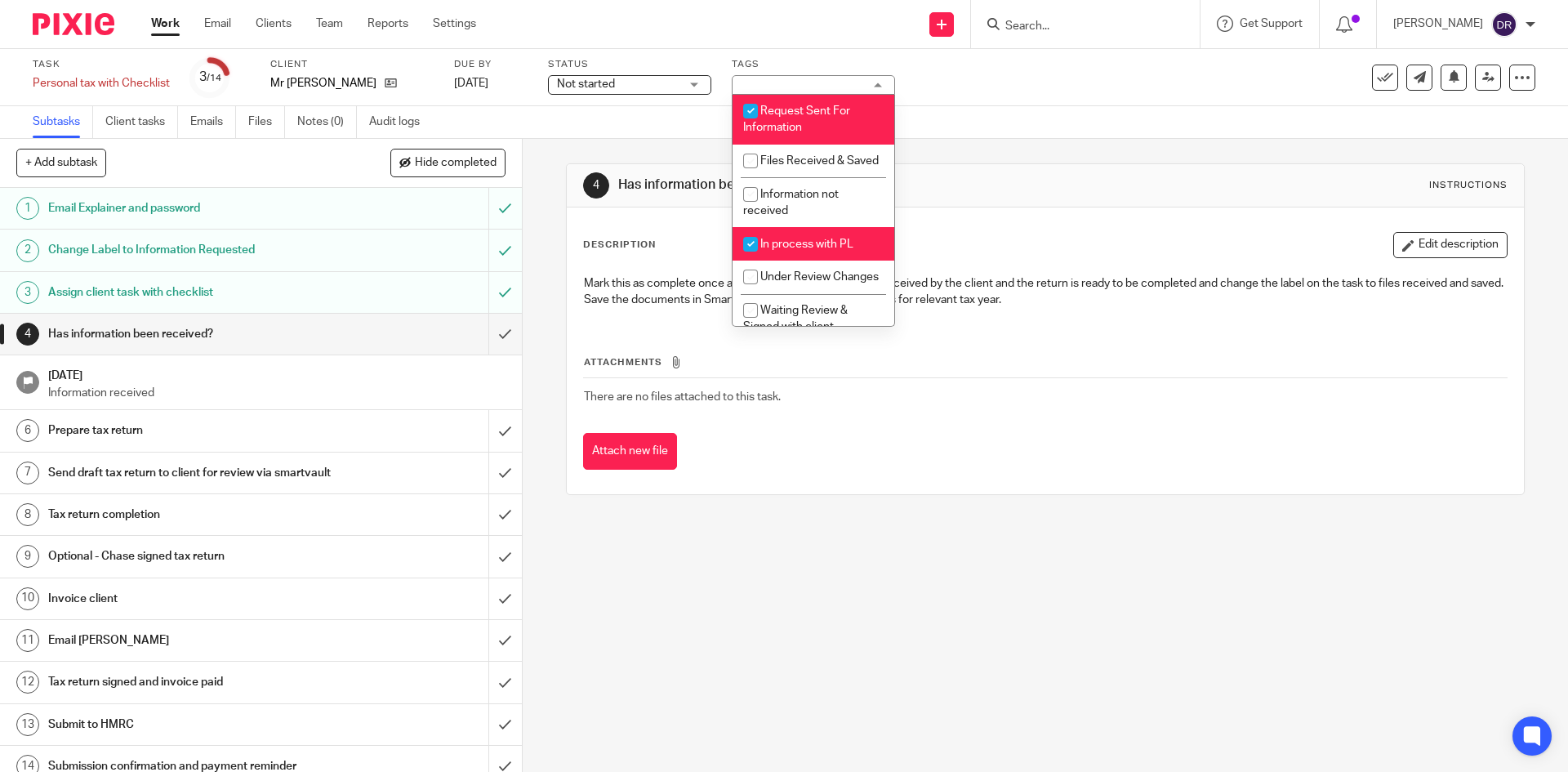
click at [756, 107] on input "checkbox" at bounding box center [750, 111] width 31 height 31
checkbox input "false"
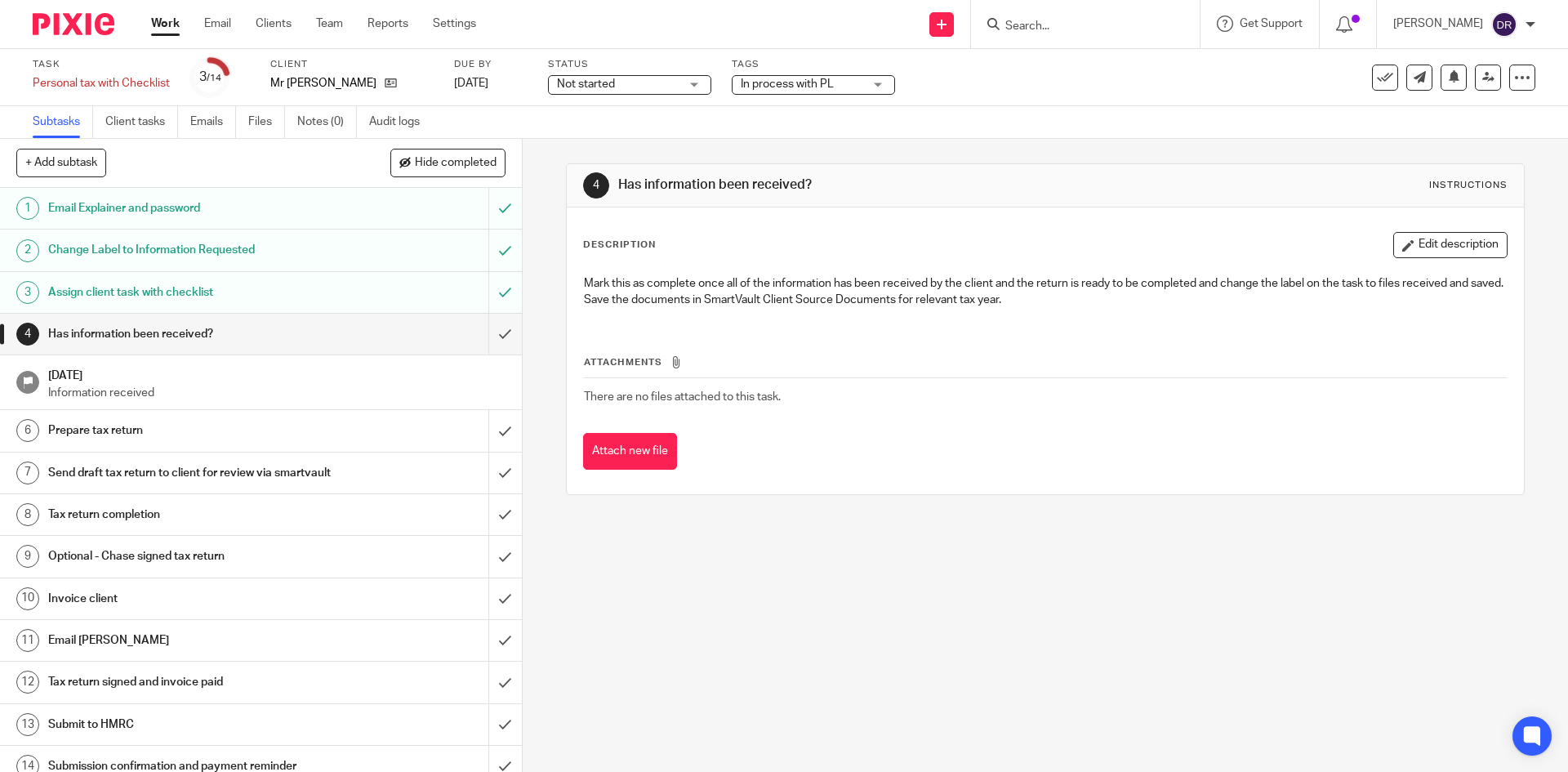
click at [803, 595] on div "4 Has information been received? Instructions Description Edit description Mark…" at bounding box center [1045, 455] width 1045 height 633
click at [490, 335] on input "submit" at bounding box center [260, 334] width 522 height 41
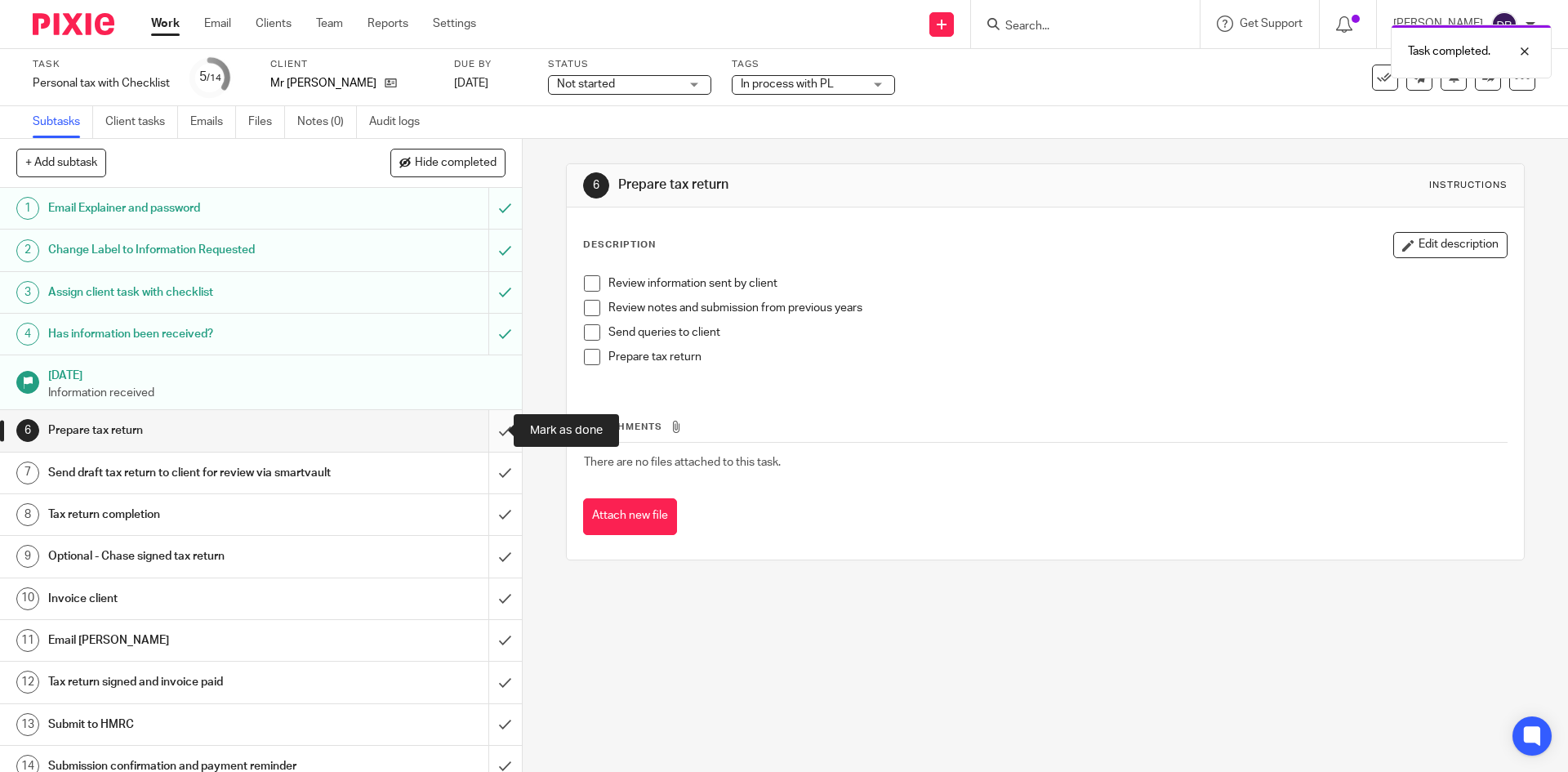
click at [486, 432] on input "submit" at bounding box center [260, 430] width 522 height 41
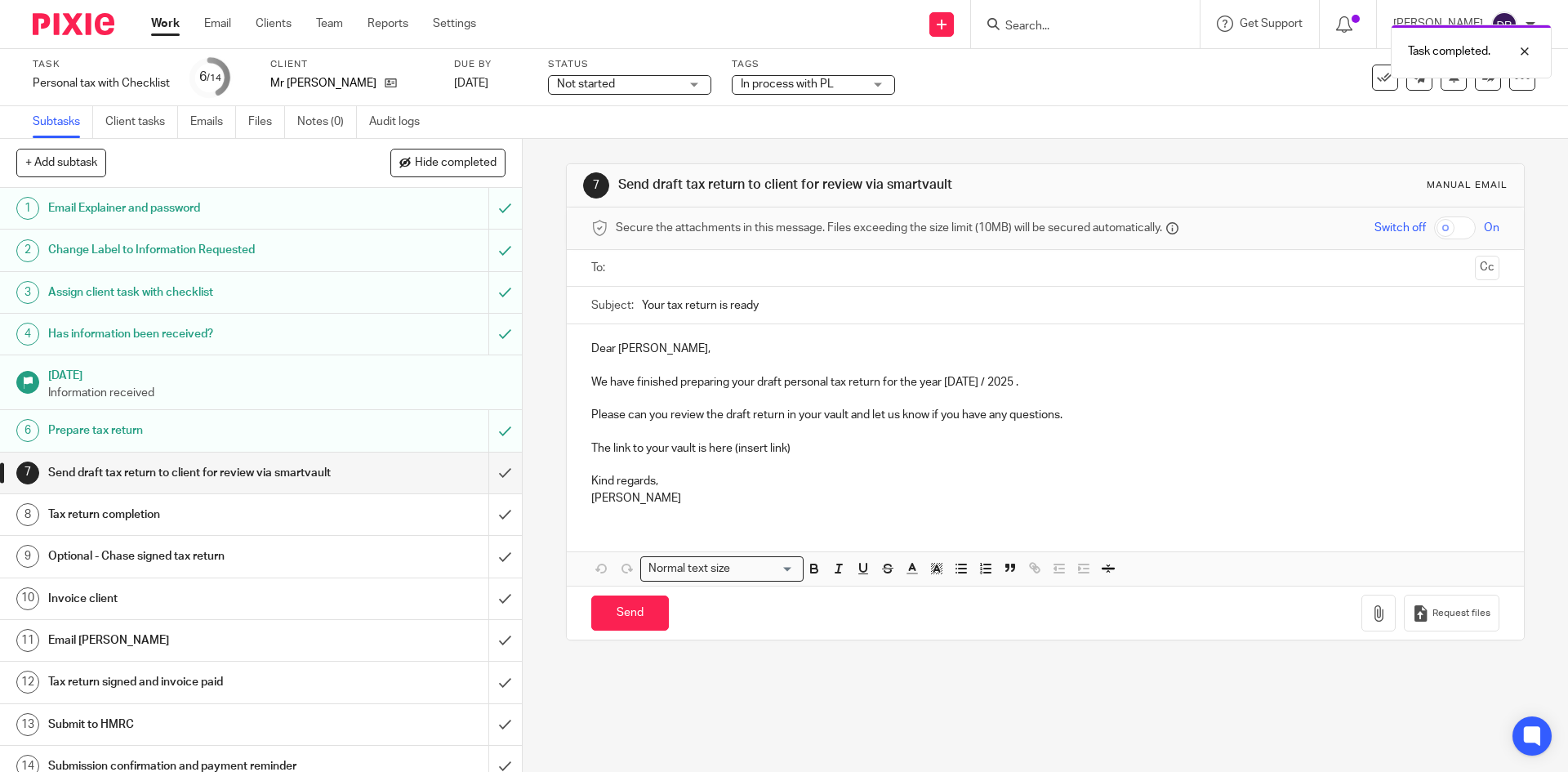
click at [1067, 26] on div "Task completed." at bounding box center [1168, 47] width 768 height 62
click at [1056, 24] on div "Task completed." at bounding box center [1168, 47] width 768 height 62
click at [1081, 26] on input "Search" at bounding box center [1077, 27] width 147 height 15
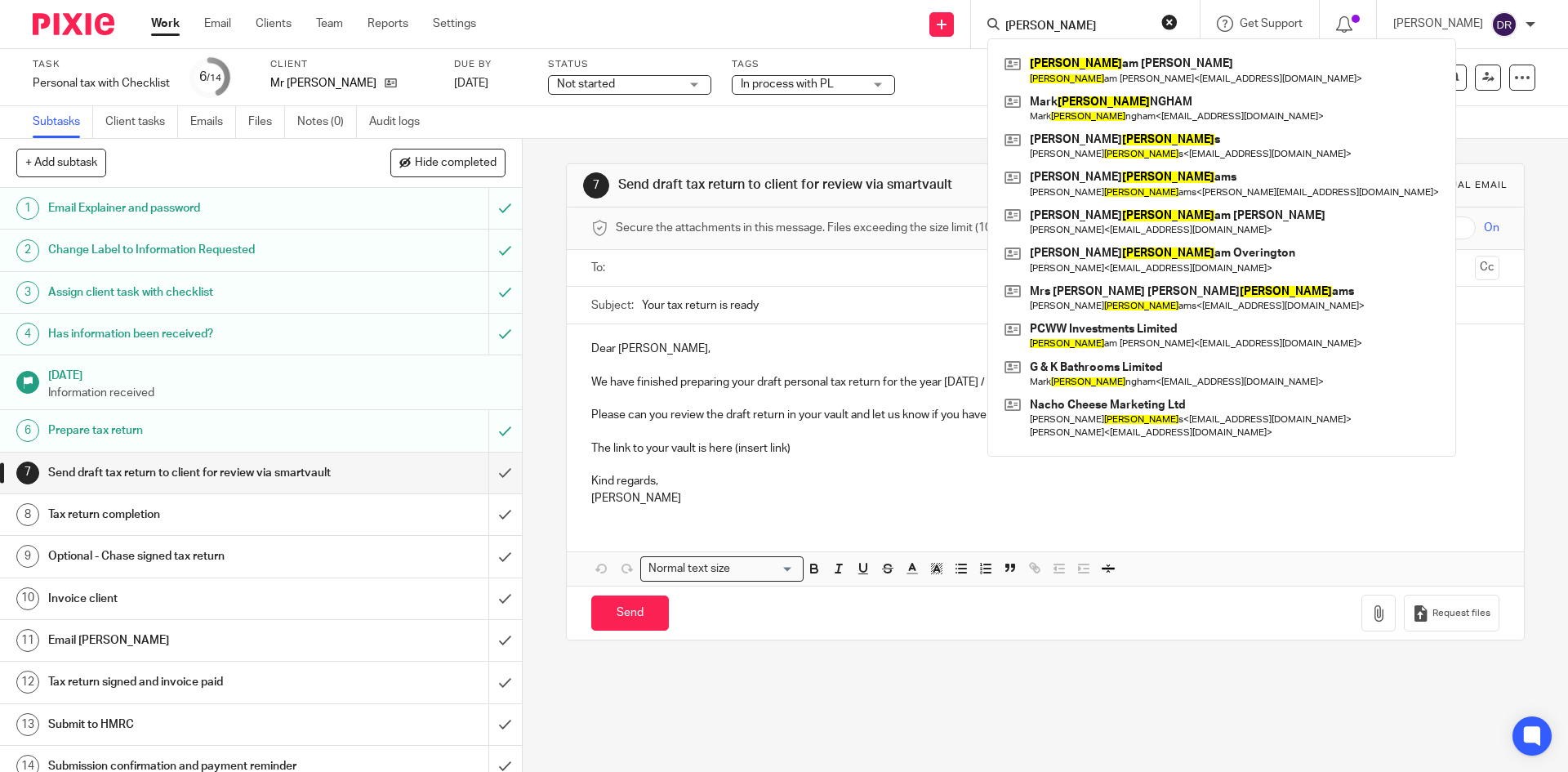
type input "willi"
click button "submit" at bounding box center [0, 0] width 0 height 0
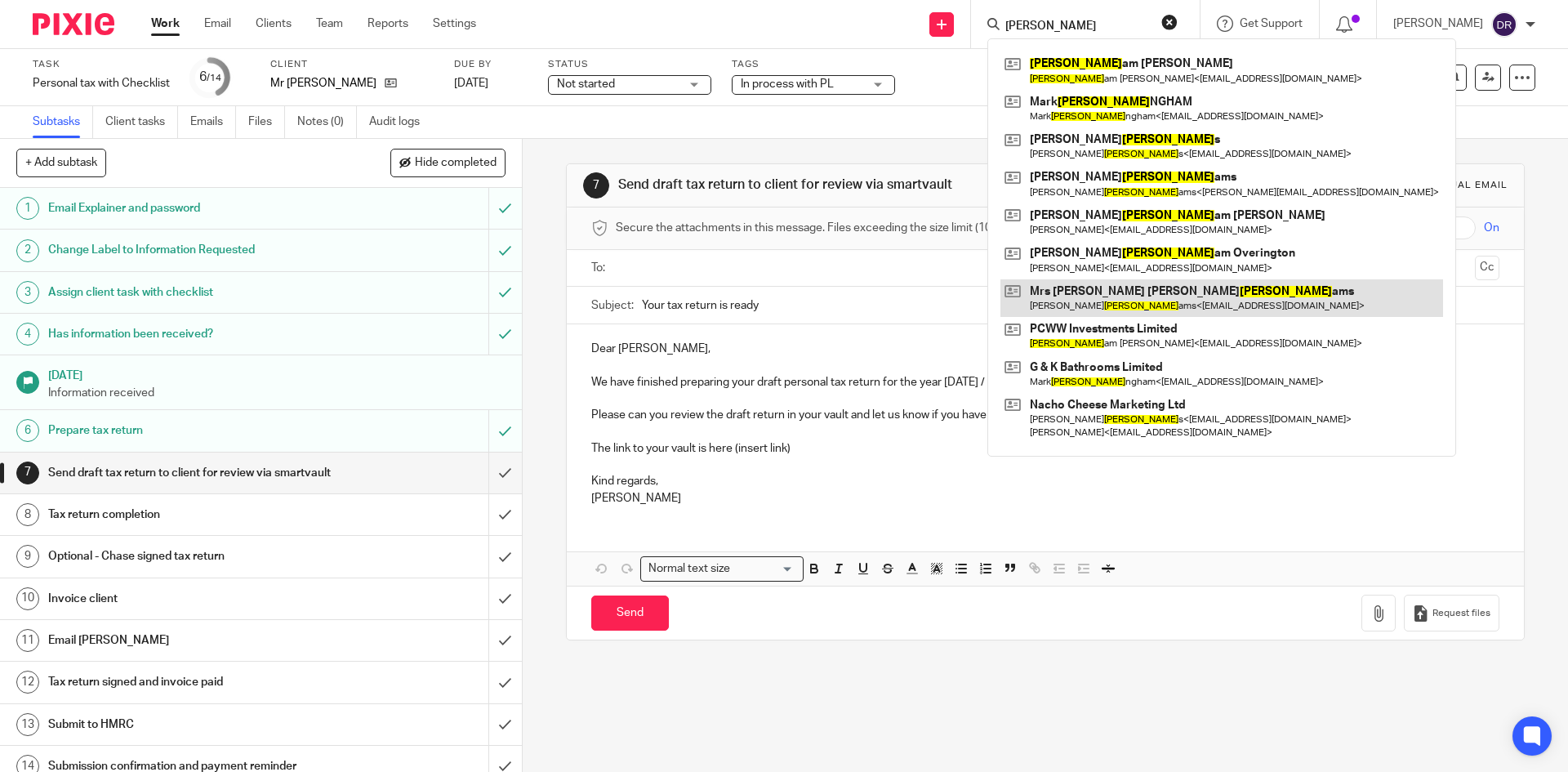
click at [1152, 289] on link at bounding box center [1222, 298] width 443 height 37
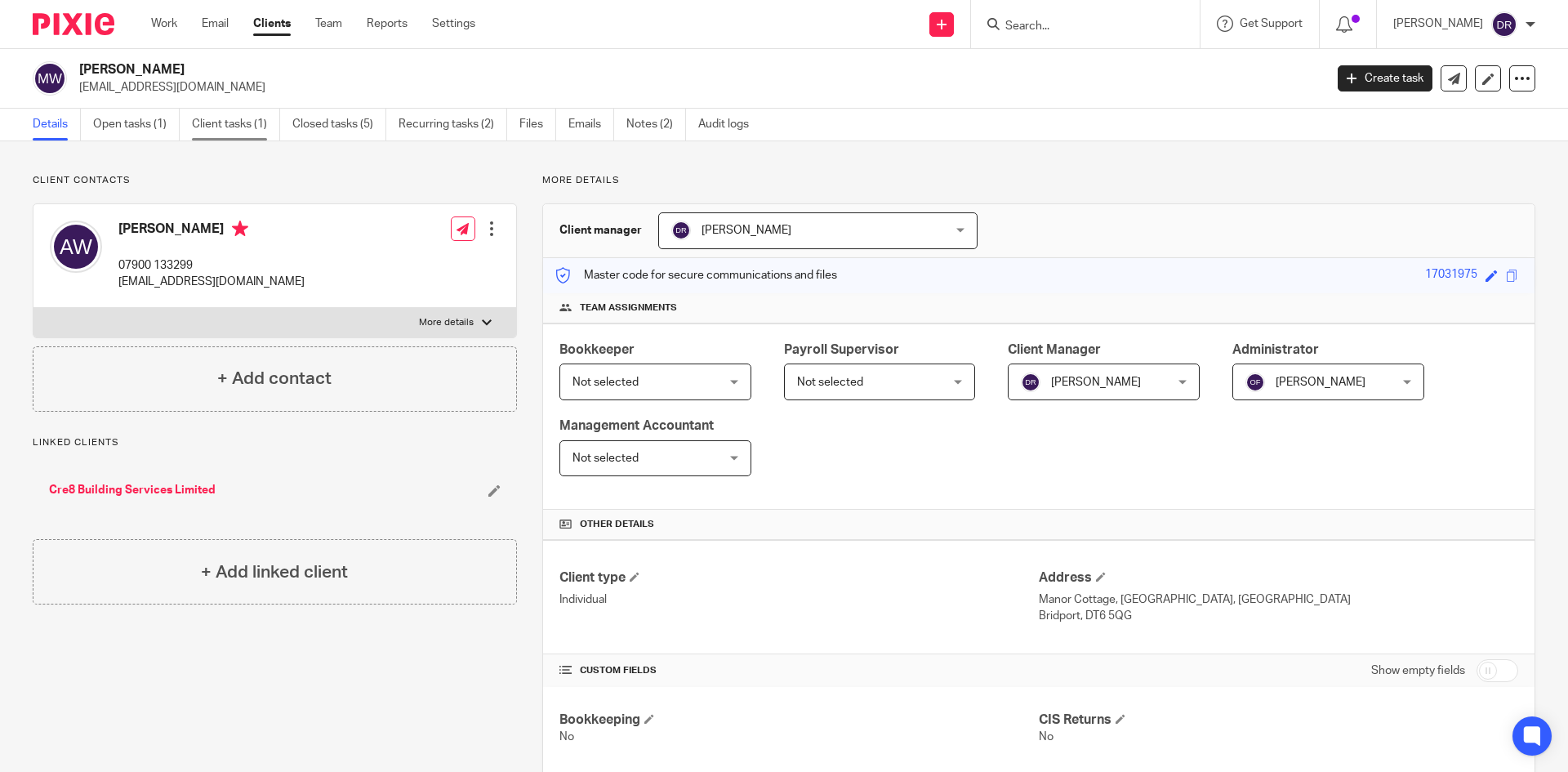
click at [227, 119] on link "Client tasks (1)" at bounding box center [236, 124] width 88 height 32
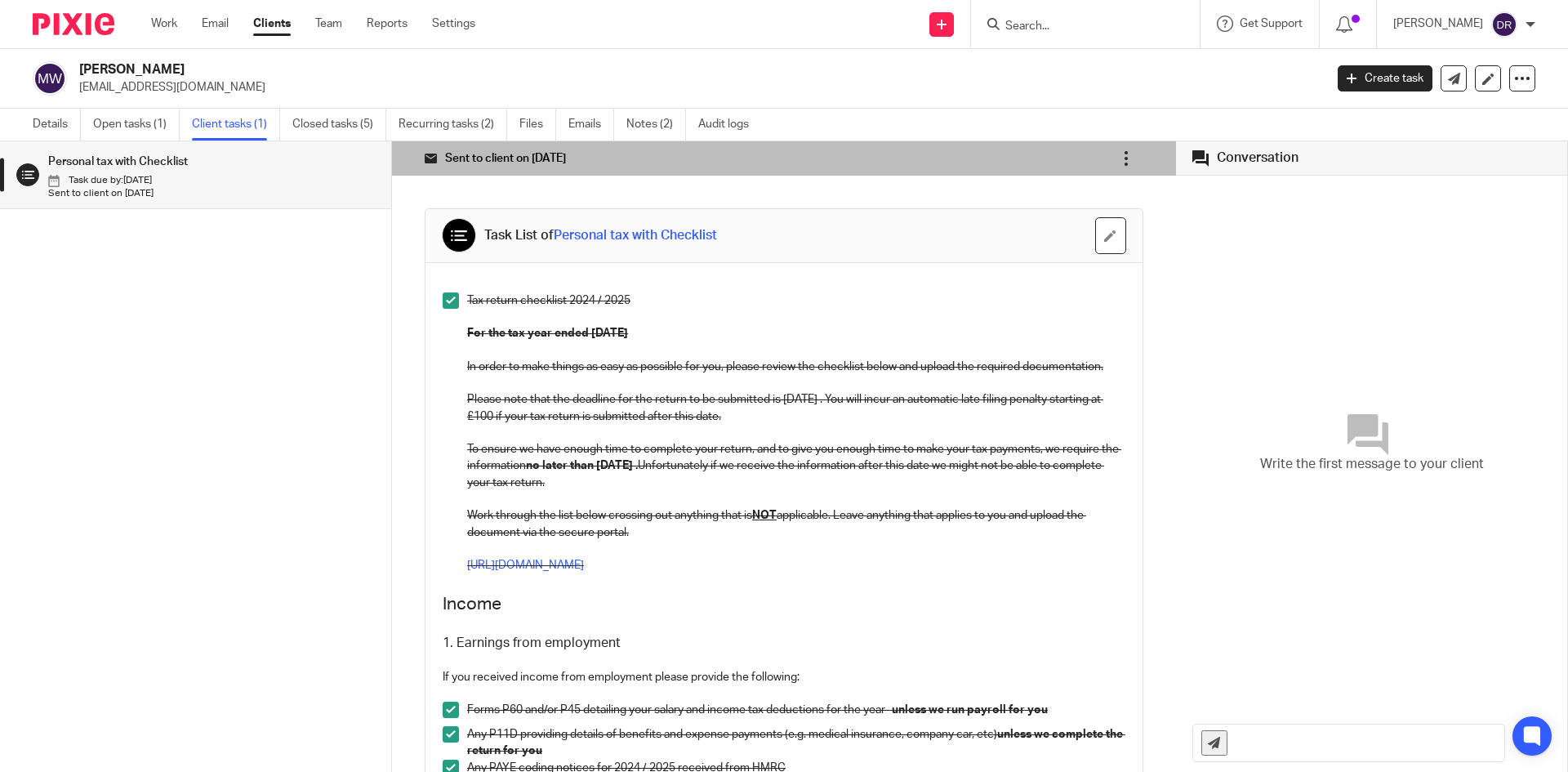
click at [1118, 158] on icon at bounding box center [1126, 159] width 16 height 16
click at [1070, 269] on span "Mark as completed" at bounding box center [1058, 275] width 97 height 15
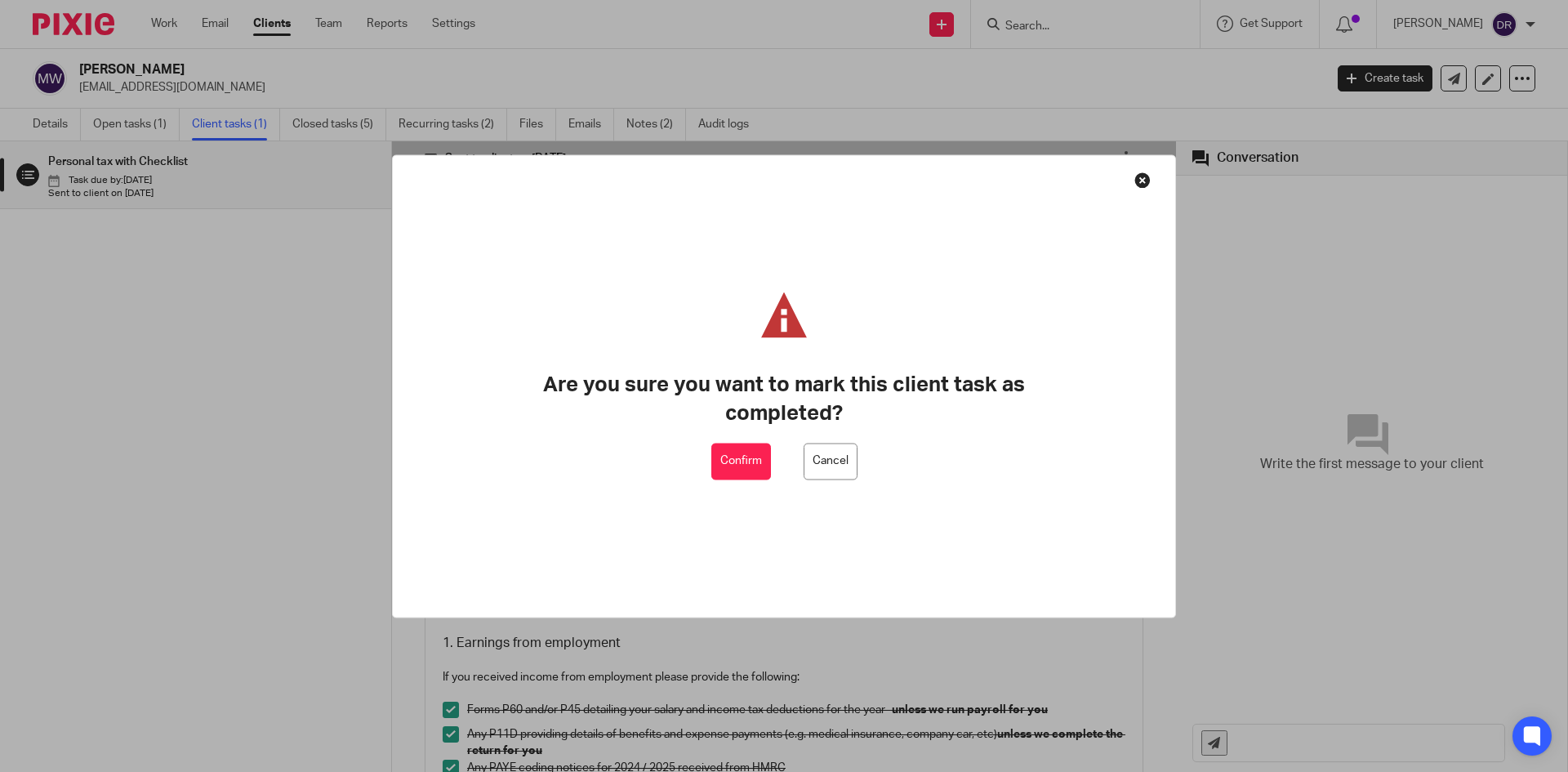
click at [742, 462] on button "Confirm" at bounding box center [741, 461] width 60 height 37
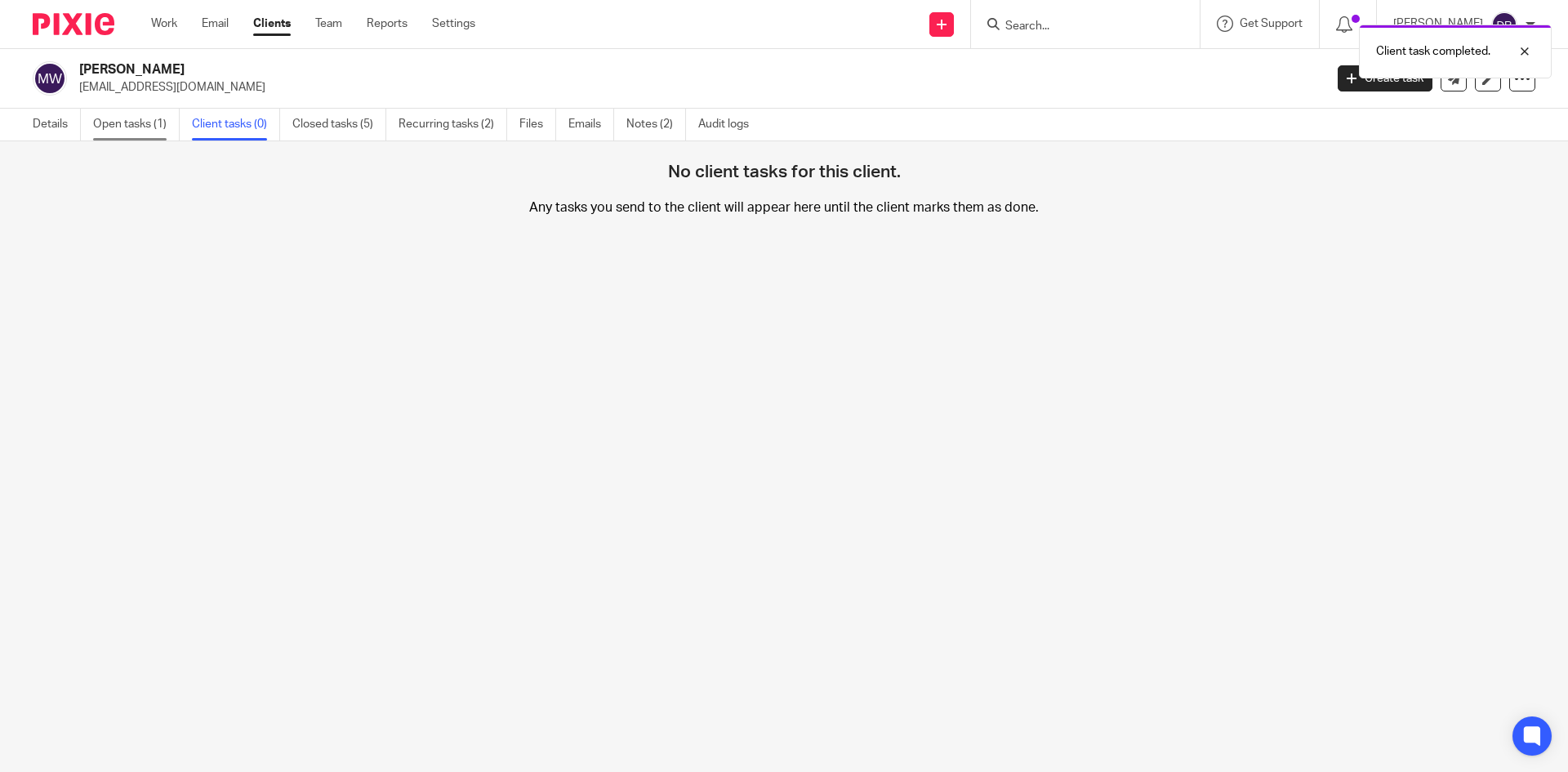
click at [120, 126] on link "Open tasks (1)" at bounding box center [136, 124] width 86 height 32
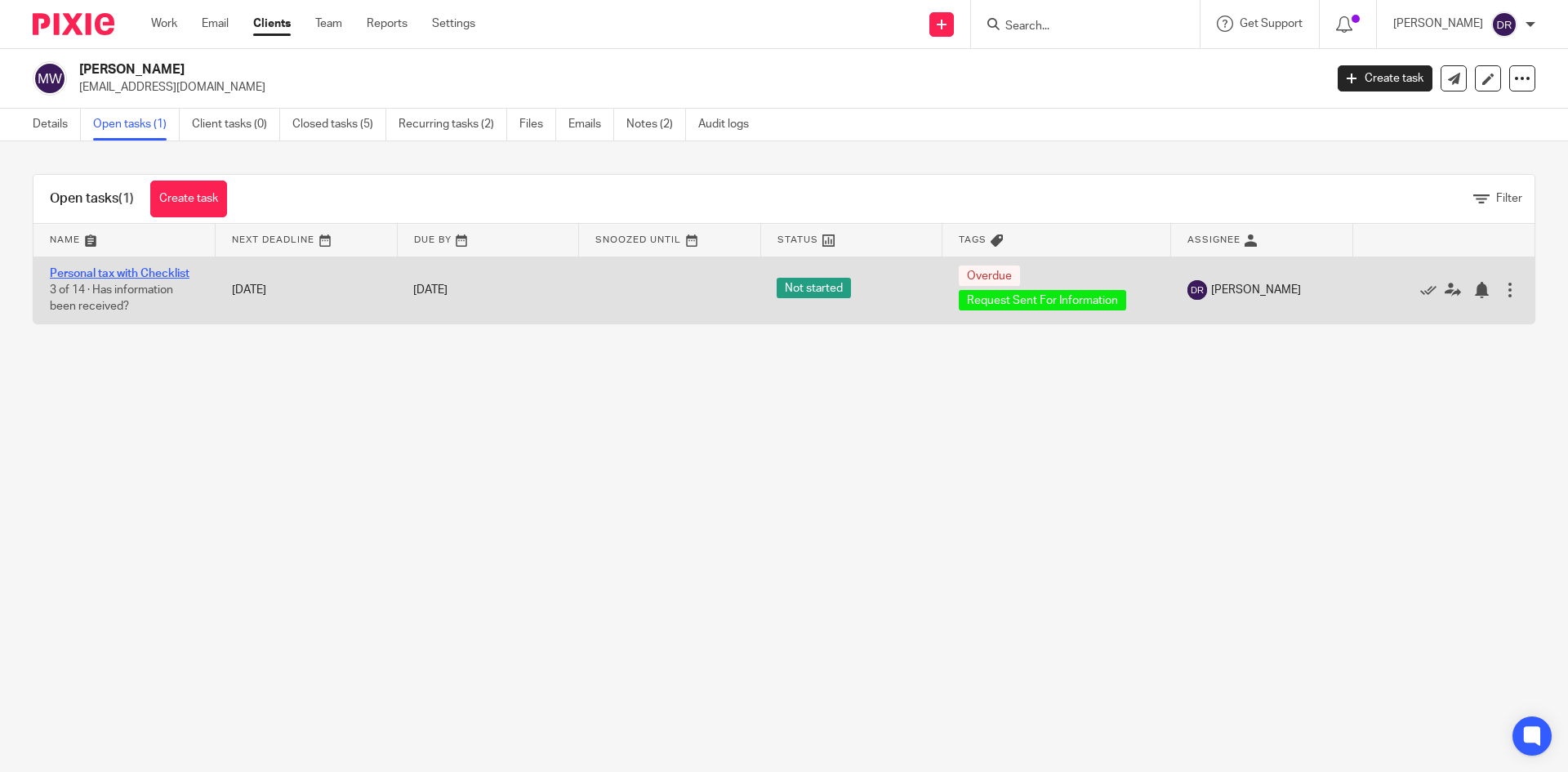
click at [153, 274] on link "Personal tax with Checklist" at bounding box center [120, 273] width 140 height 12
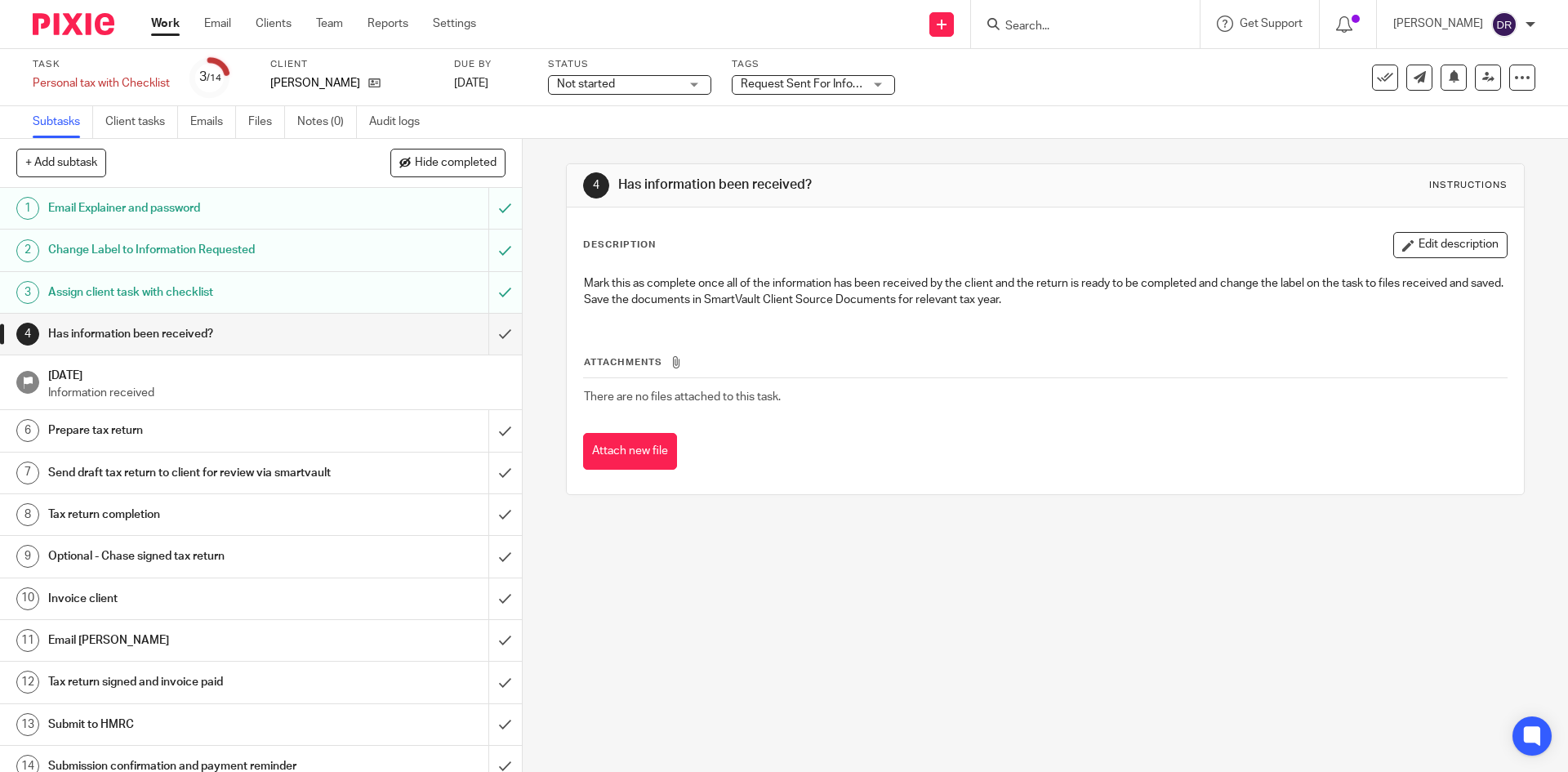
click at [877, 84] on div "Request Sent For Information" at bounding box center [813, 85] width 163 height 20
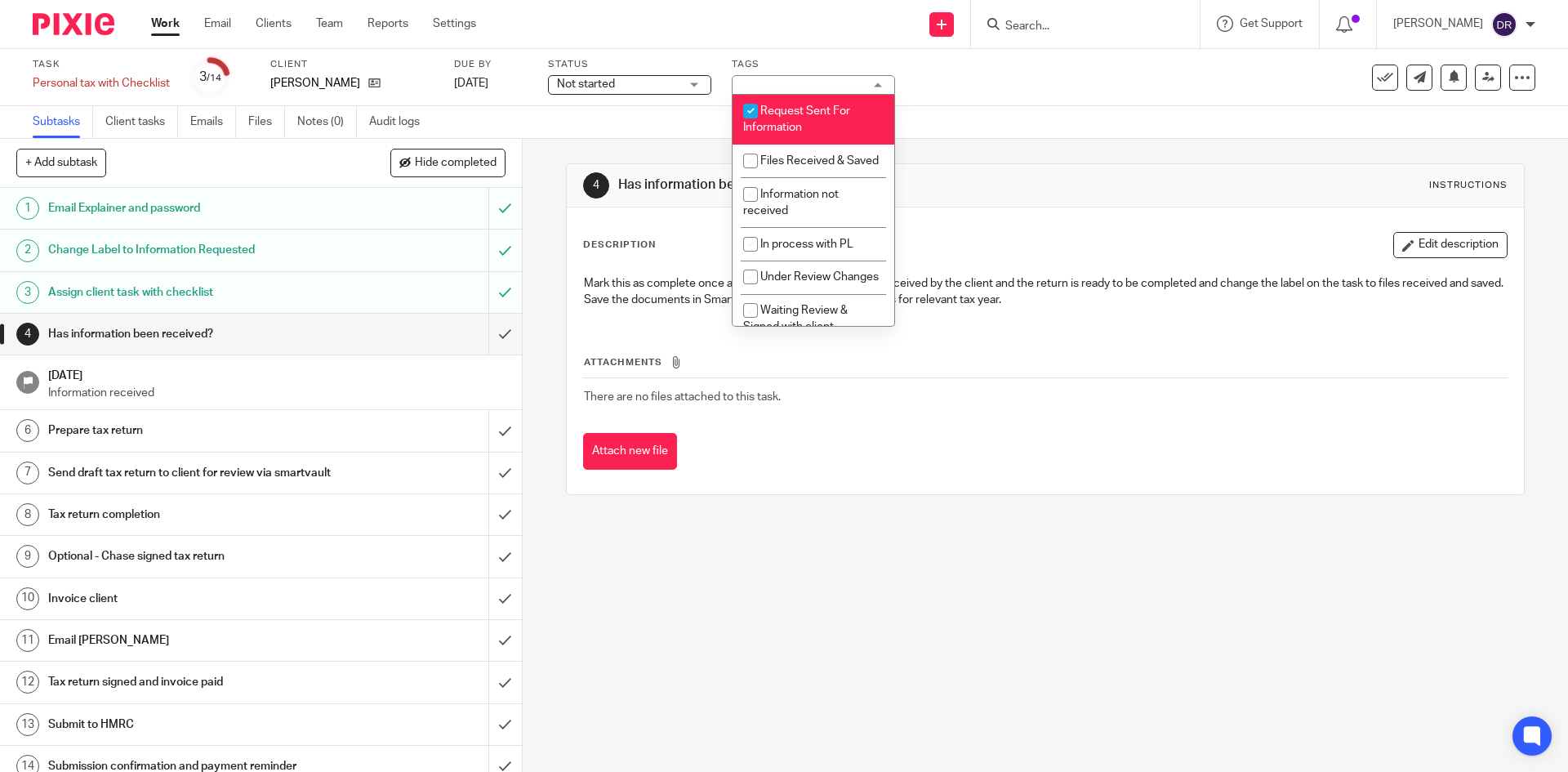
click at [751, 111] on input "checkbox" at bounding box center [750, 111] width 31 height 31
checkbox input "false"
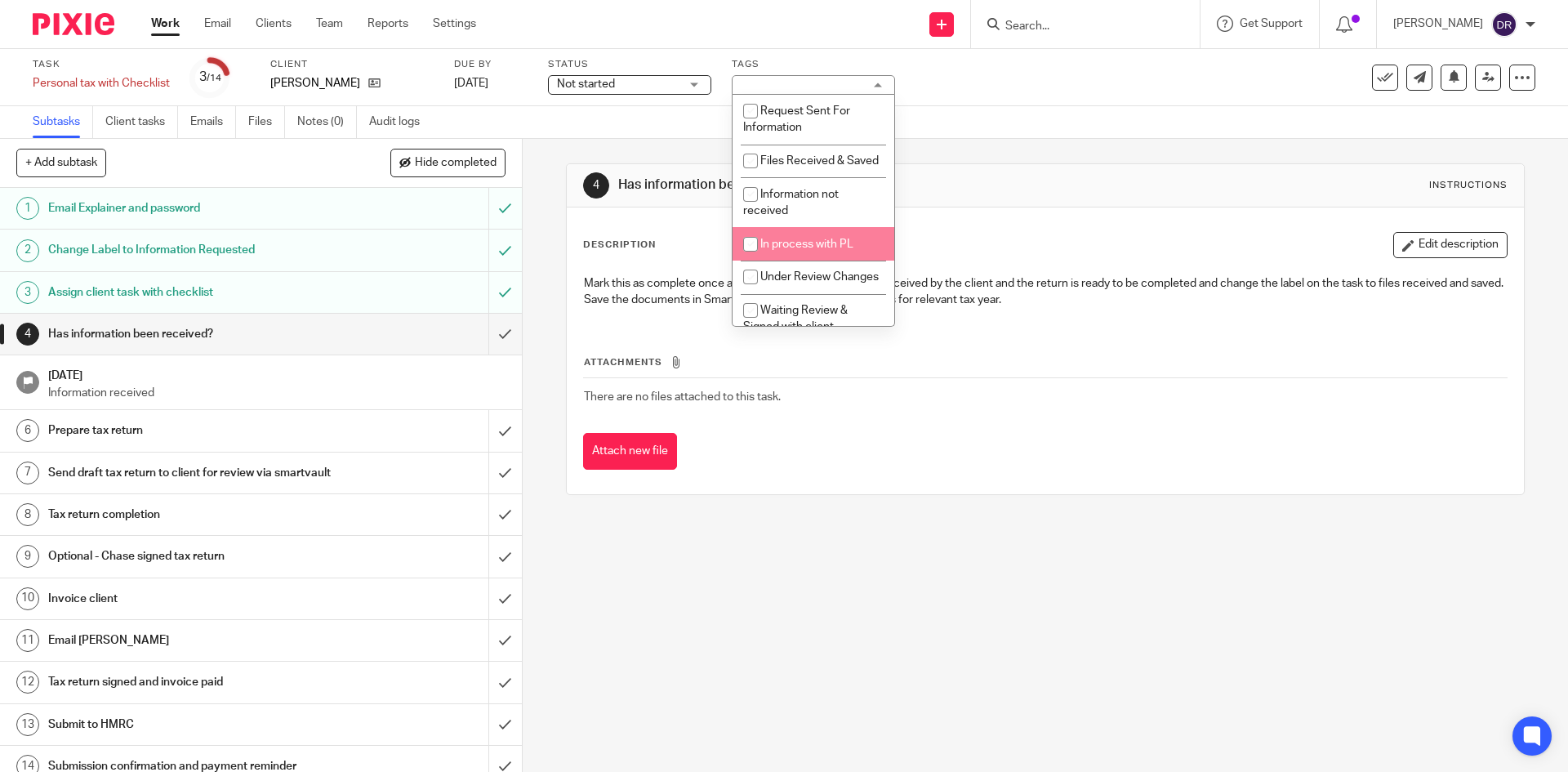
click at [751, 259] on input "checkbox" at bounding box center [750, 244] width 31 height 31
checkbox input "true"
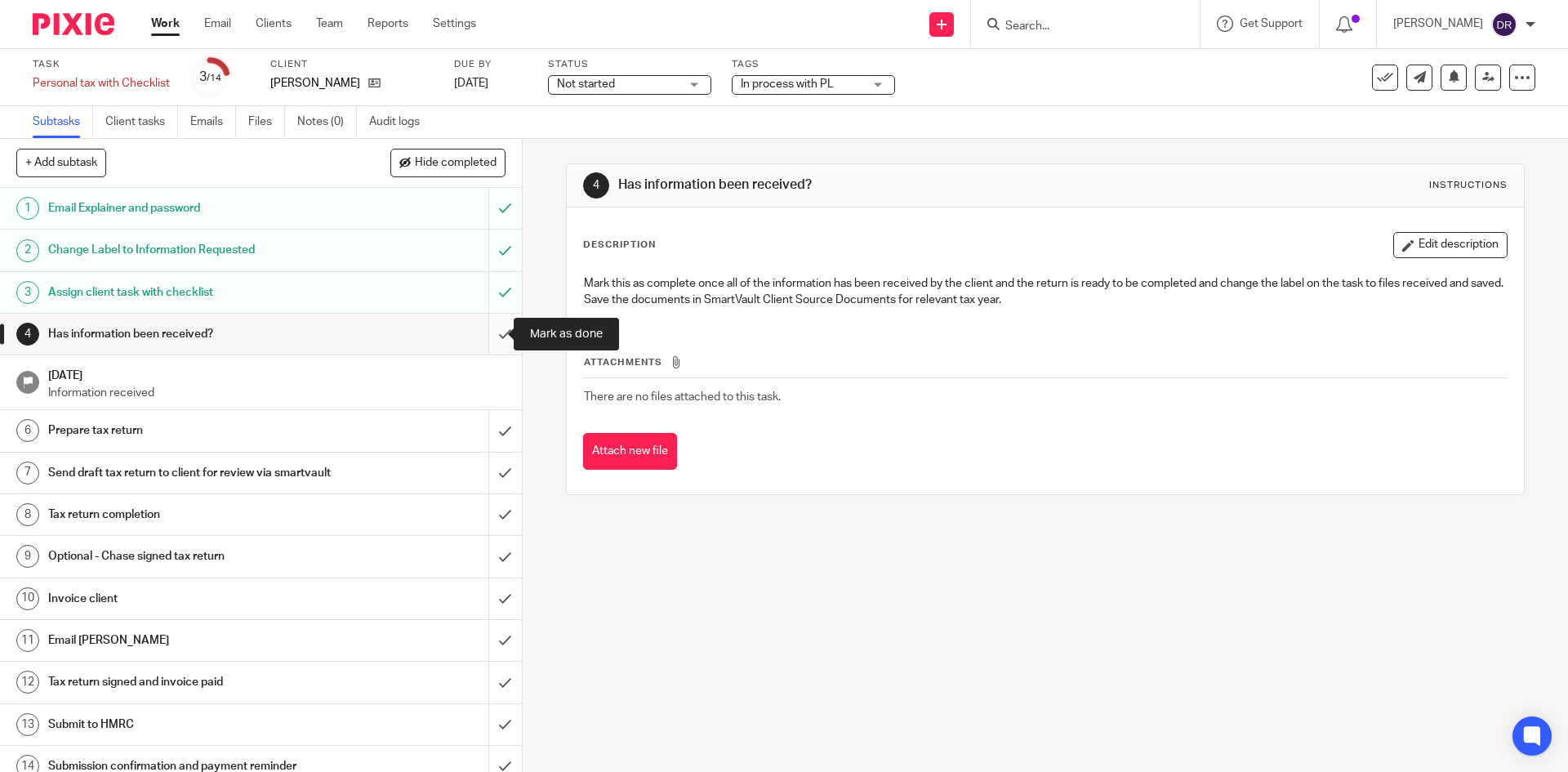
click at [485, 335] on input "submit" at bounding box center [260, 334] width 522 height 41
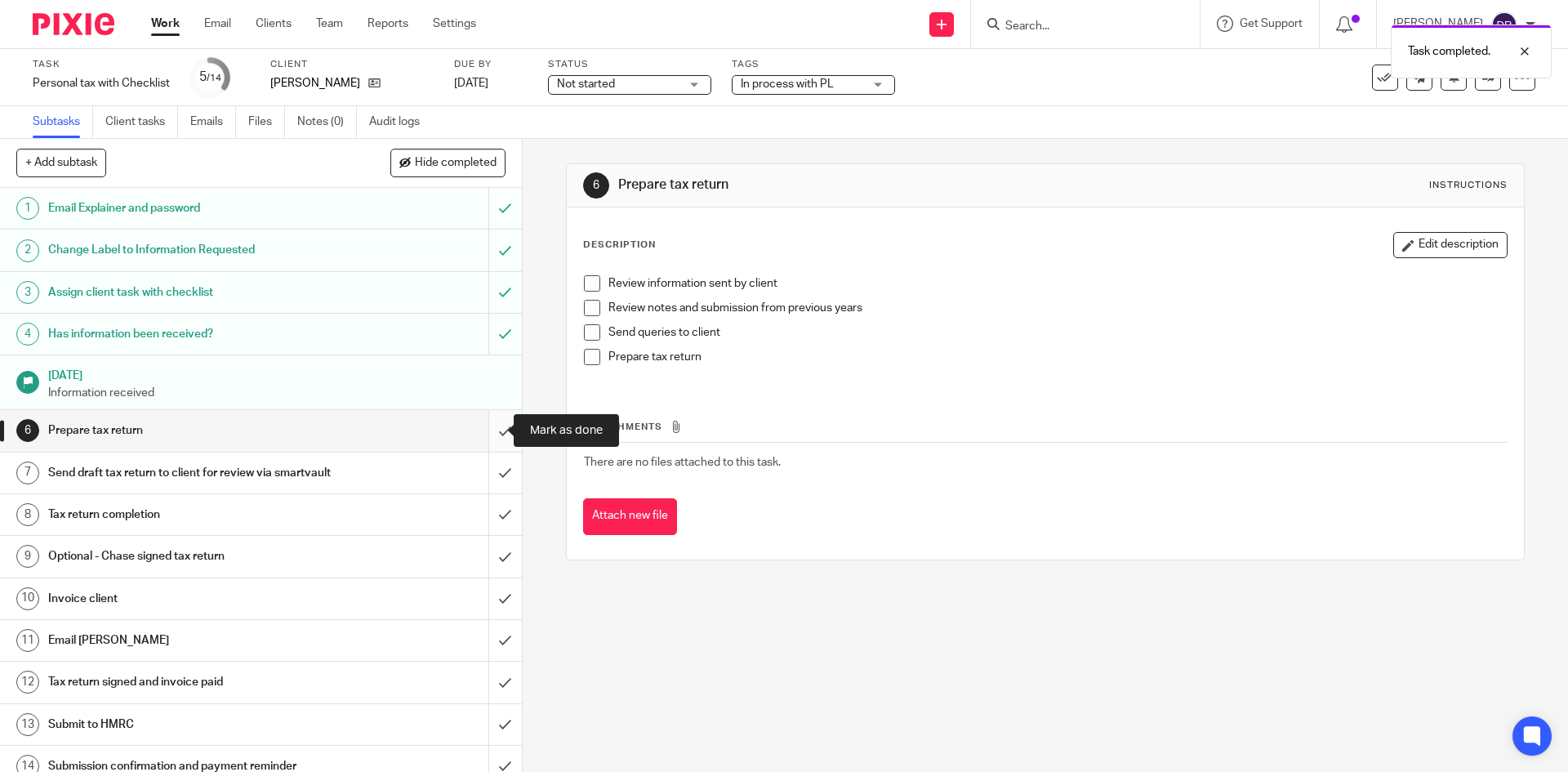
click at [481, 427] on input "submit" at bounding box center [260, 430] width 522 height 41
